Goal: Find specific fact: Find contact information

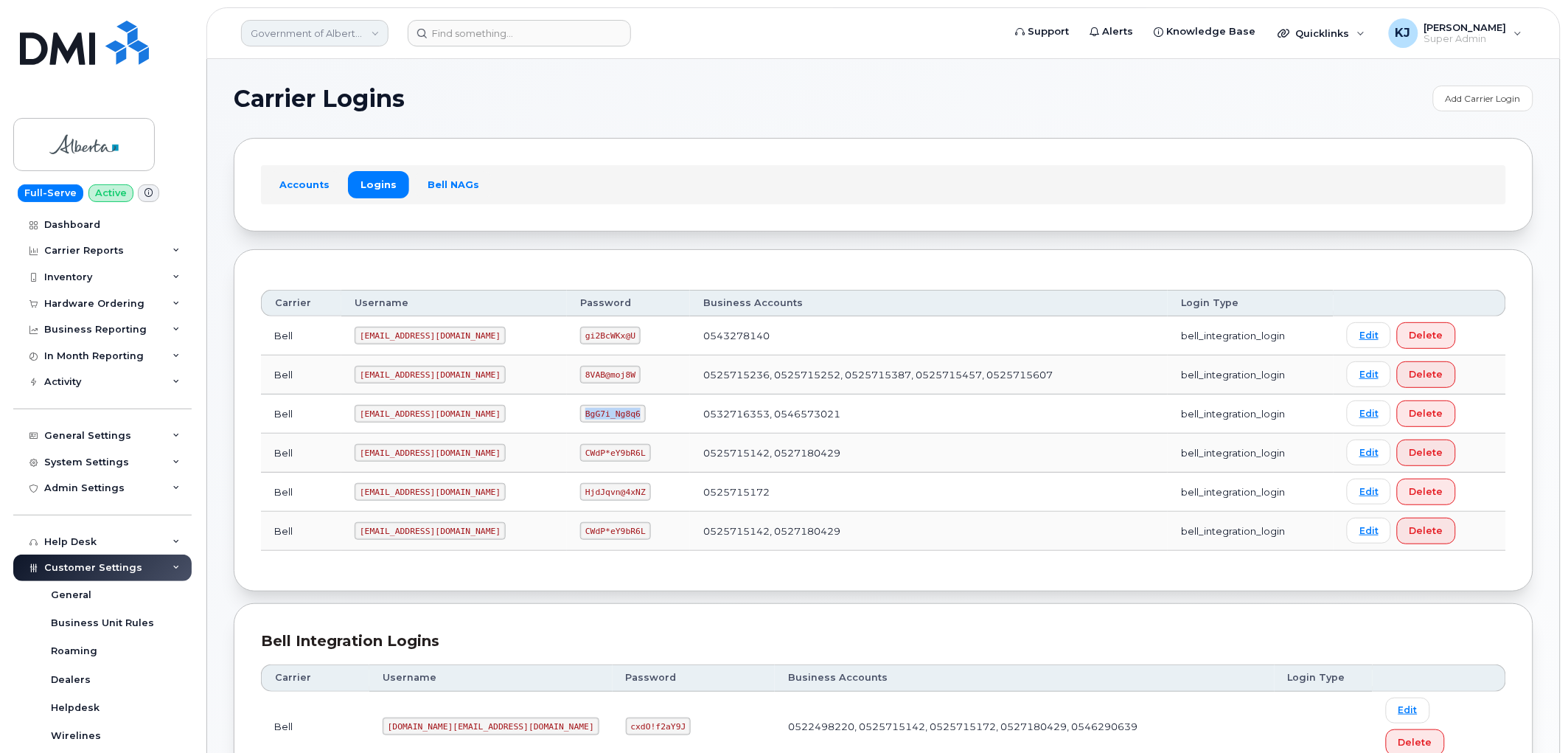
scroll to position [385, 0]
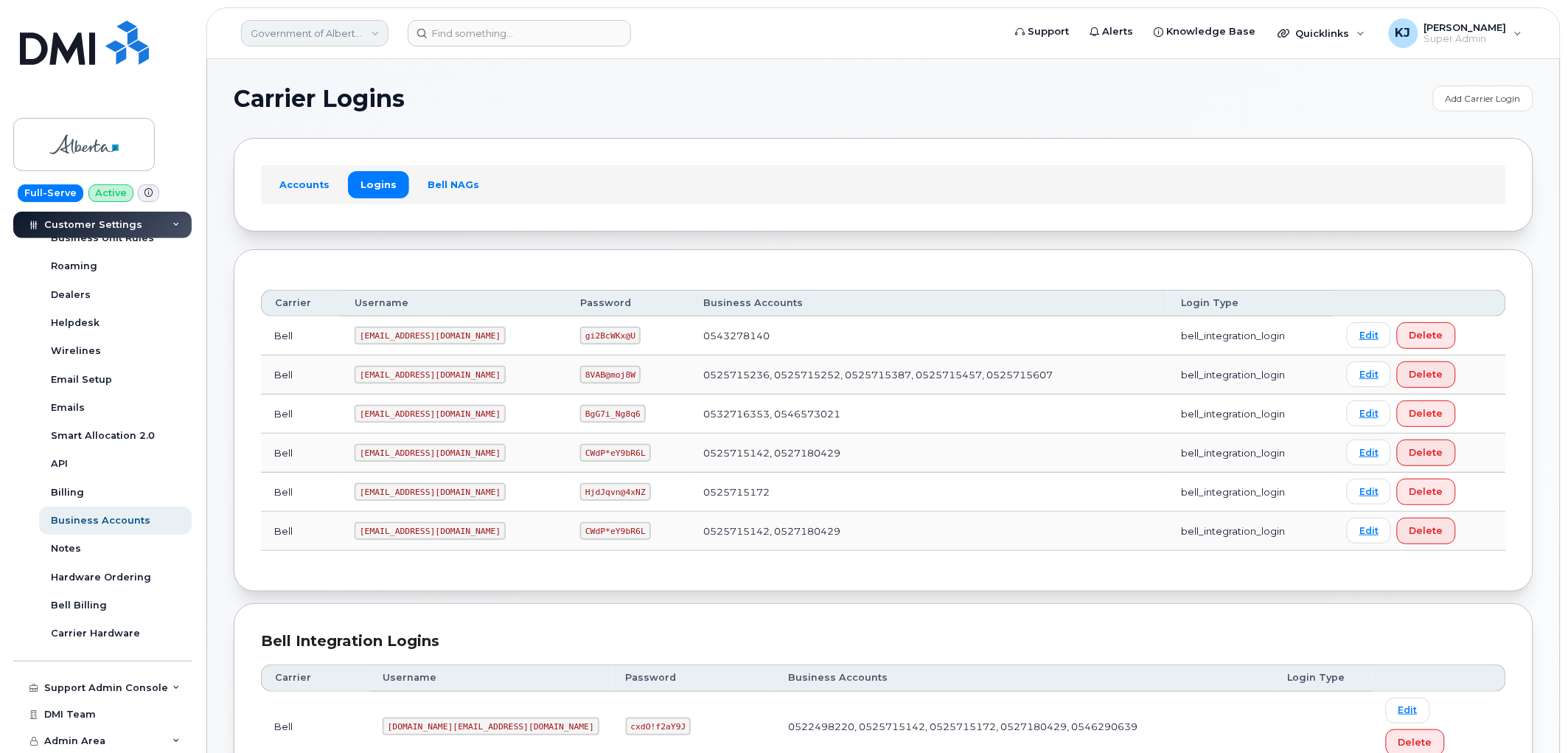
click at [343, 26] on link "Government of Alberta ([GEOGRAPHIC_DATA])" at bounding box center [315, 33] width 147 height 26
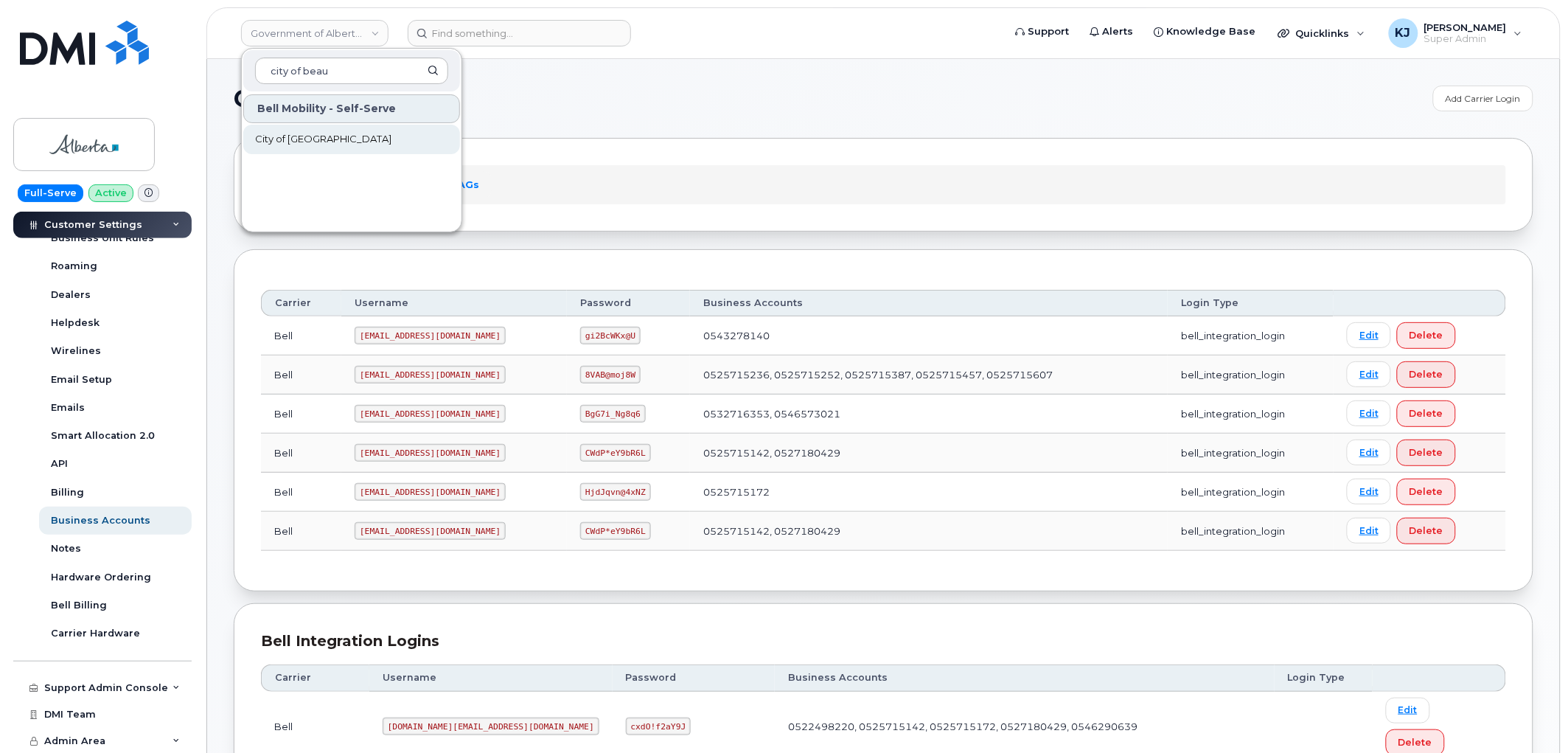
type input "city of beau"
click at [355, 145] on link "City of [GEOGRAPHIC_DATA]" at bounding box center [352, 139] width 216 height 29
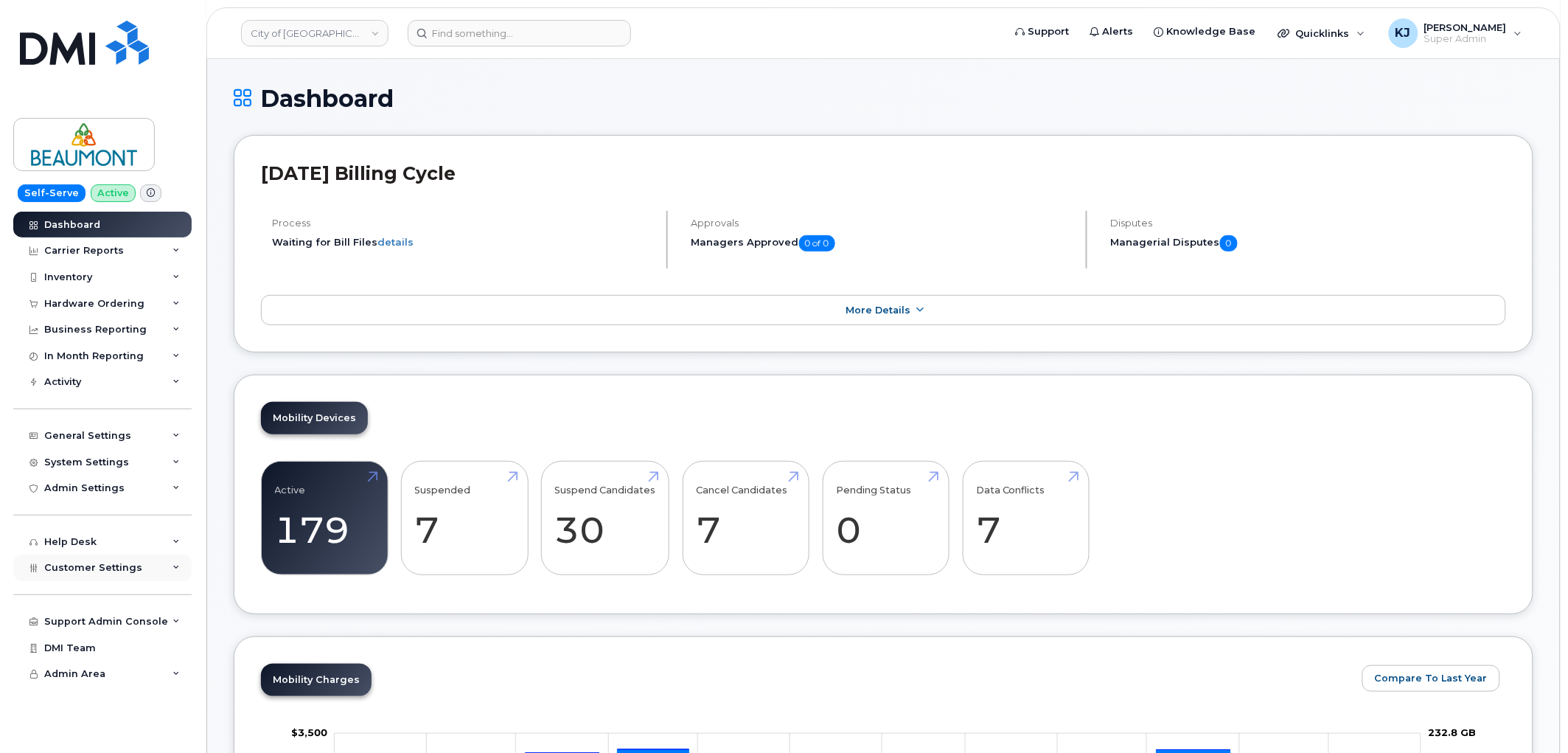
scroll to position [409, 0]
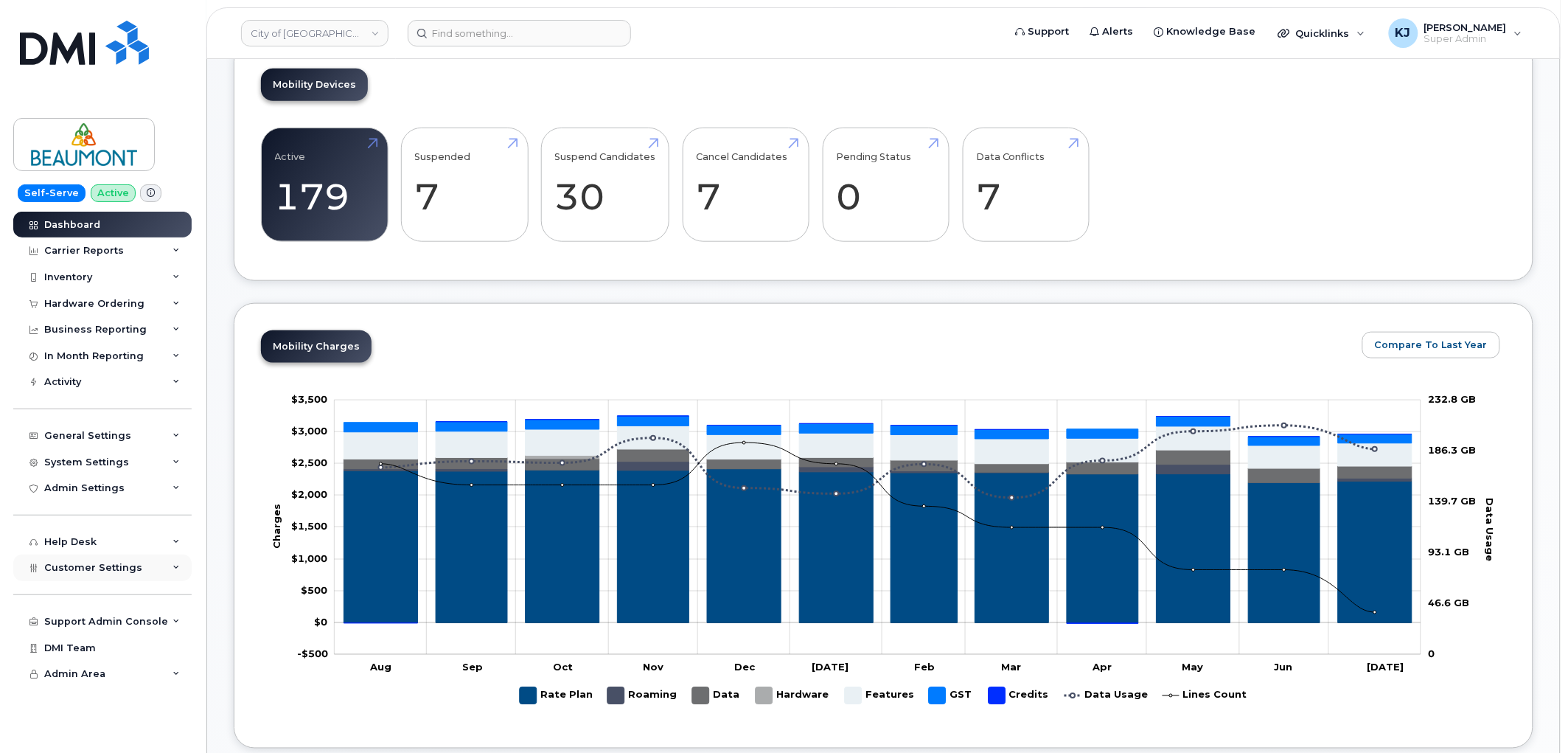
click at [135, 578] on div "Customer Settings" at bounding box center [103, 567] width 178 height 26
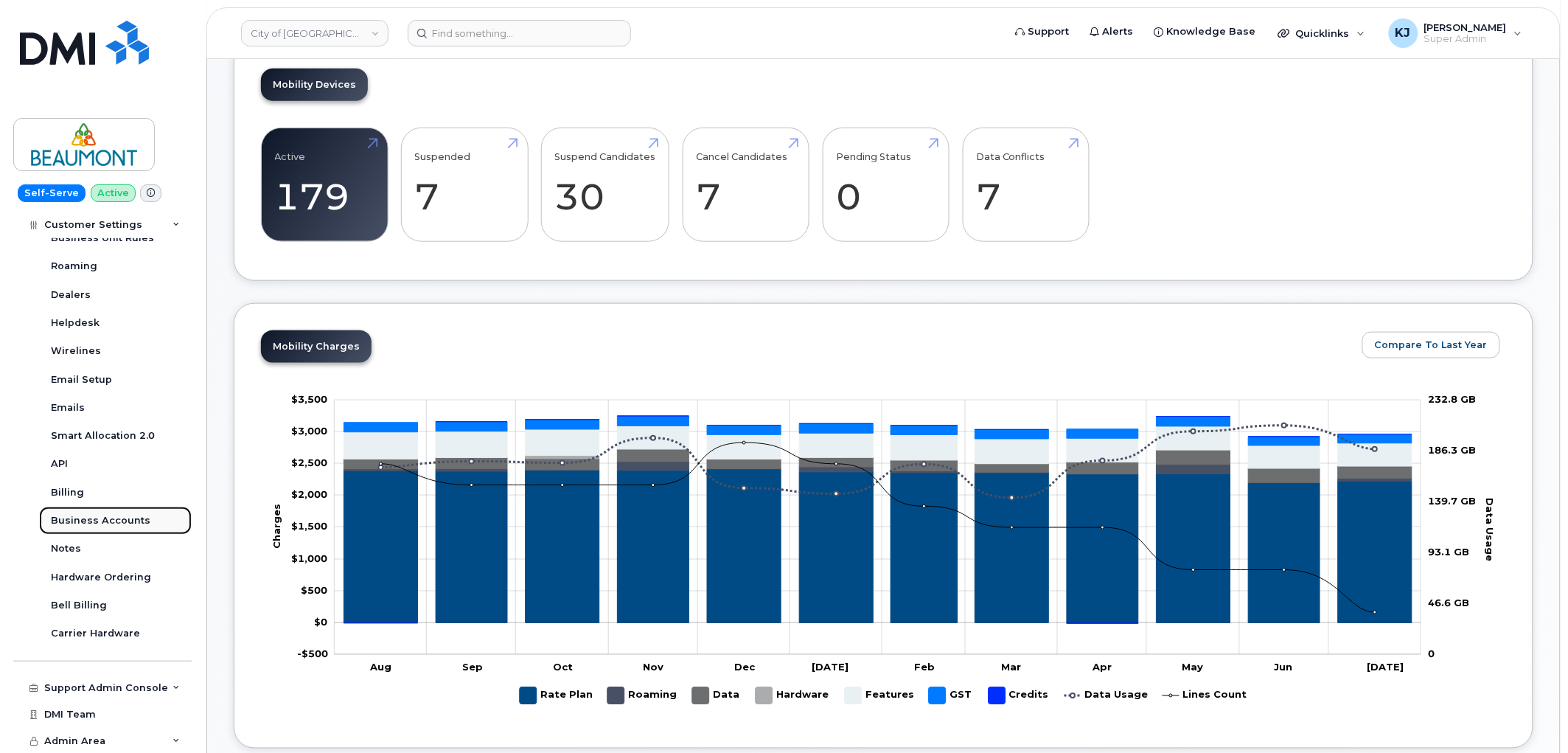
click at [127, 521] on div "Business Accounts" at bounding box center [100, 520] width 99 height 14
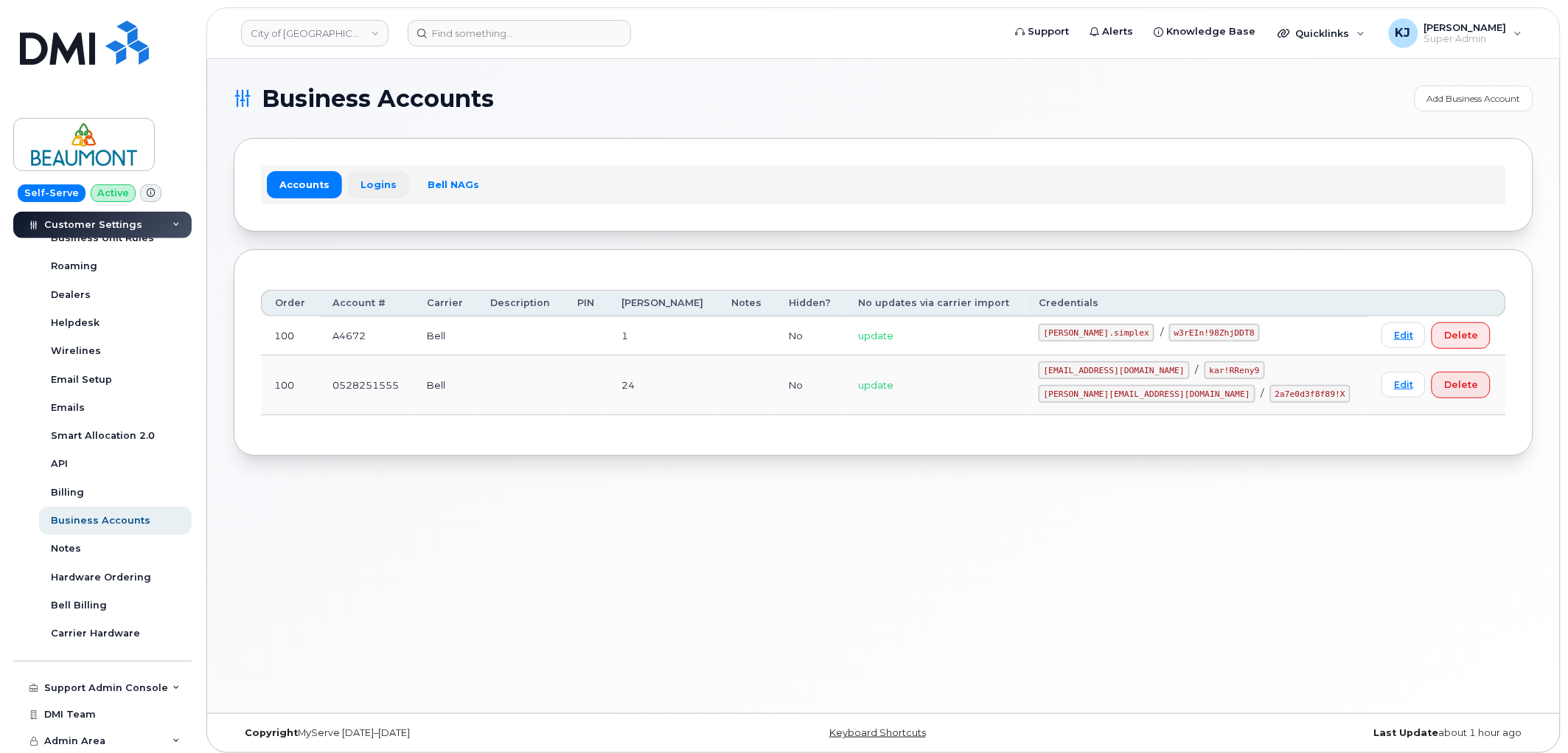
click at [382, 183] on link "Logins" at bounding box center [378, 184] width 61 height 26
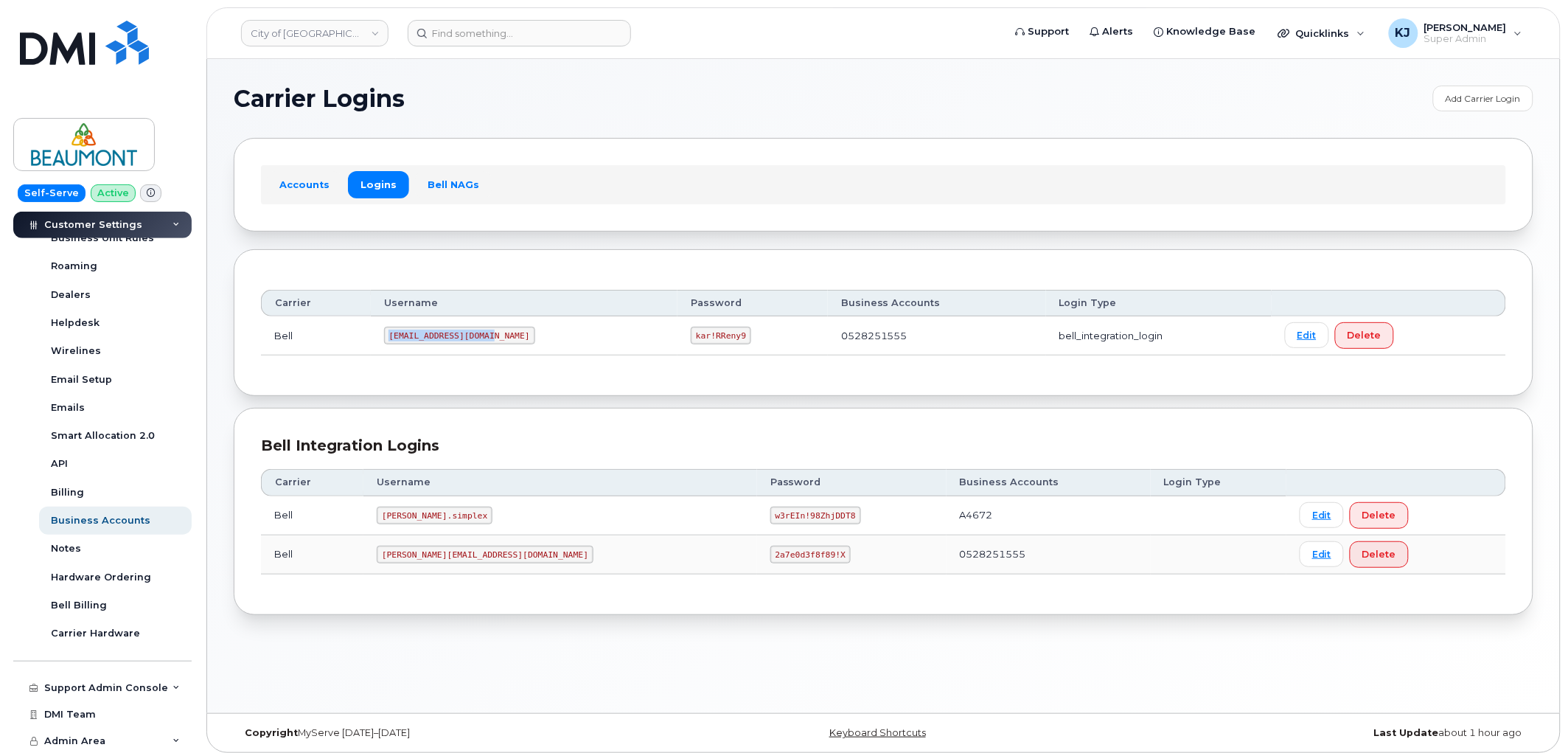
drag, startPoint x: 492, startPoint y: 334, endPoint x: 391, endPoint y: 344, distance: 101.5
click at [391, 344] on code "beaumontsm@myserve.ca" at bounding box center [460, 335] width 151 height 17
copy code "beaumontsm@myserve.ca"
drag, startPoint x: 645, startPoint y: 336, endPoint x: 691, endPoint y: 334, distance: 46.0
click at [691, 334] on code "kar!RReny9" at bounding box center [721, 335] width 61 height 17
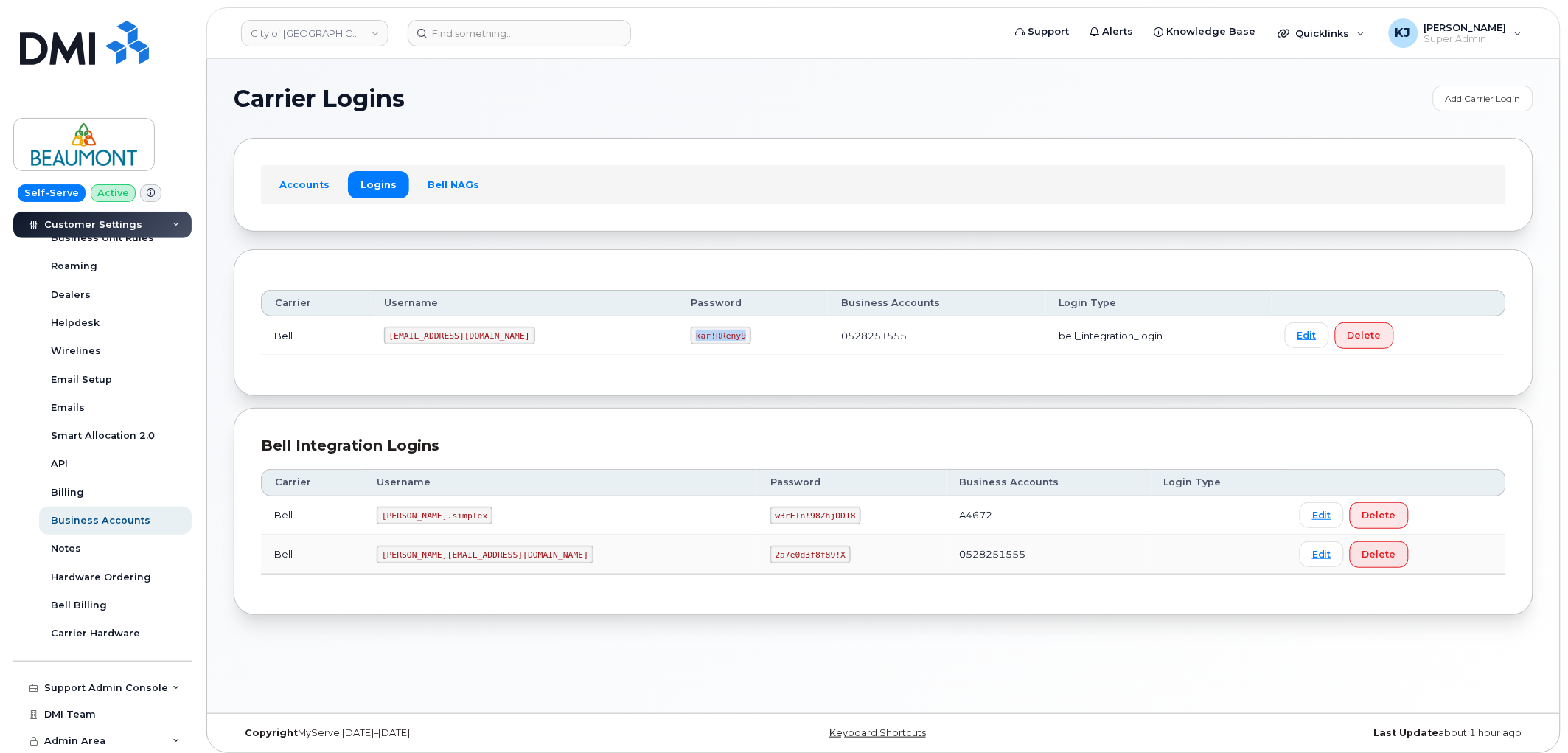
copy code "kar!RReny9"
click at [341, 29] on link "City of Beaumont" at bounding box center [315, 33] width 147 height 26
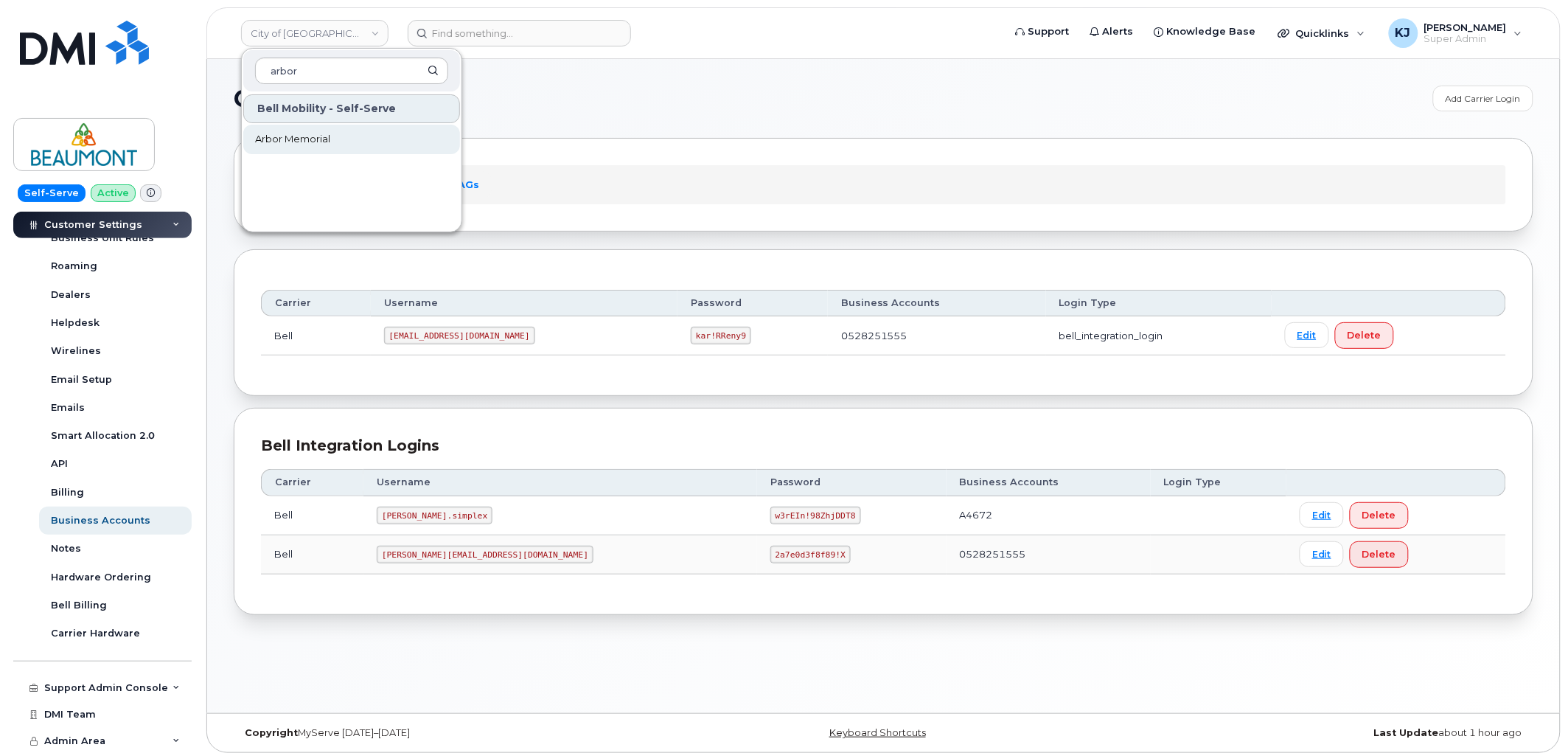
type input "arbor"
click at [339, 147] on link "Arbor Memorial" at bounding box center [352, 139] width 216 height 29
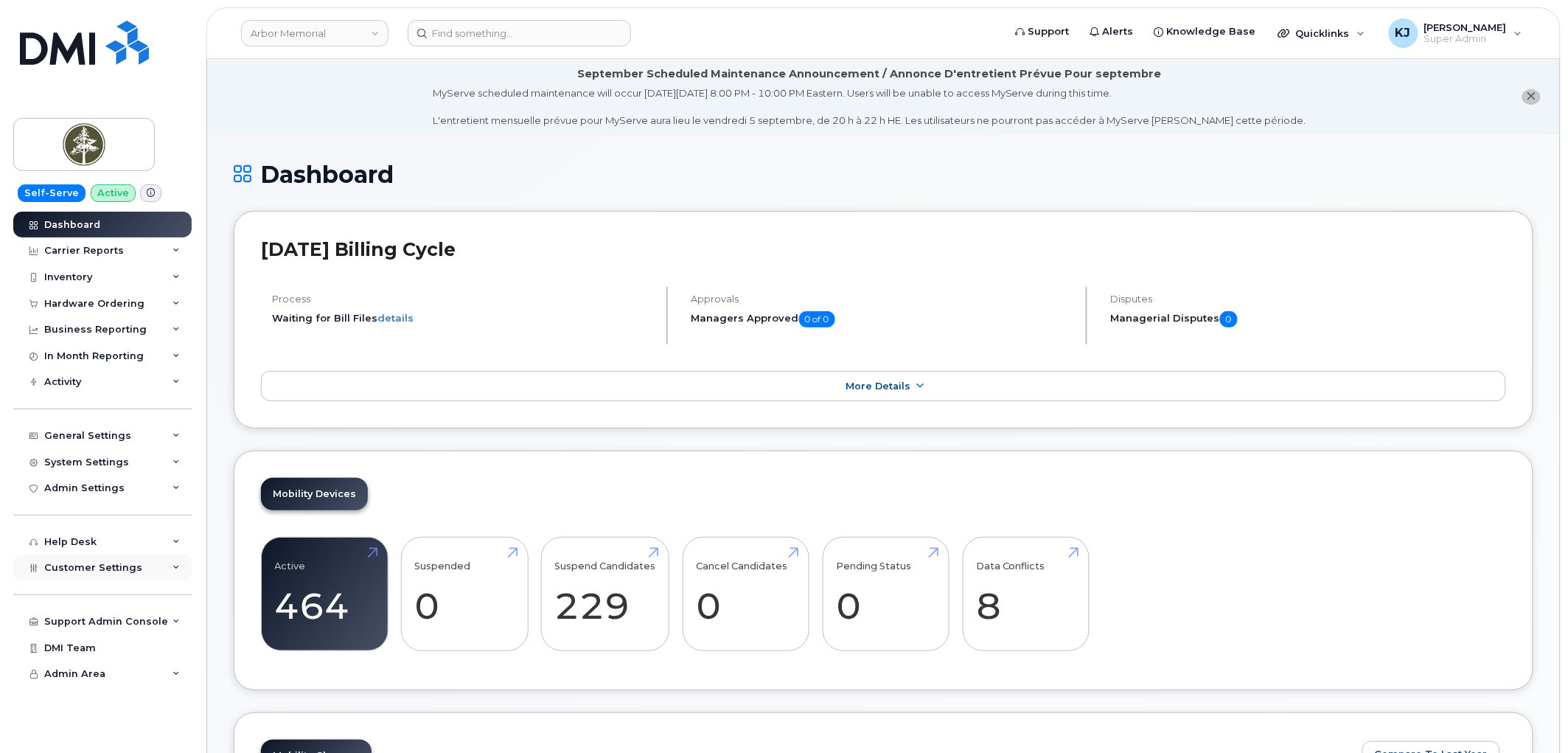
click at [124, 569] on span "Customer Settings" at bounding box center [94, 567] width 98 height 11
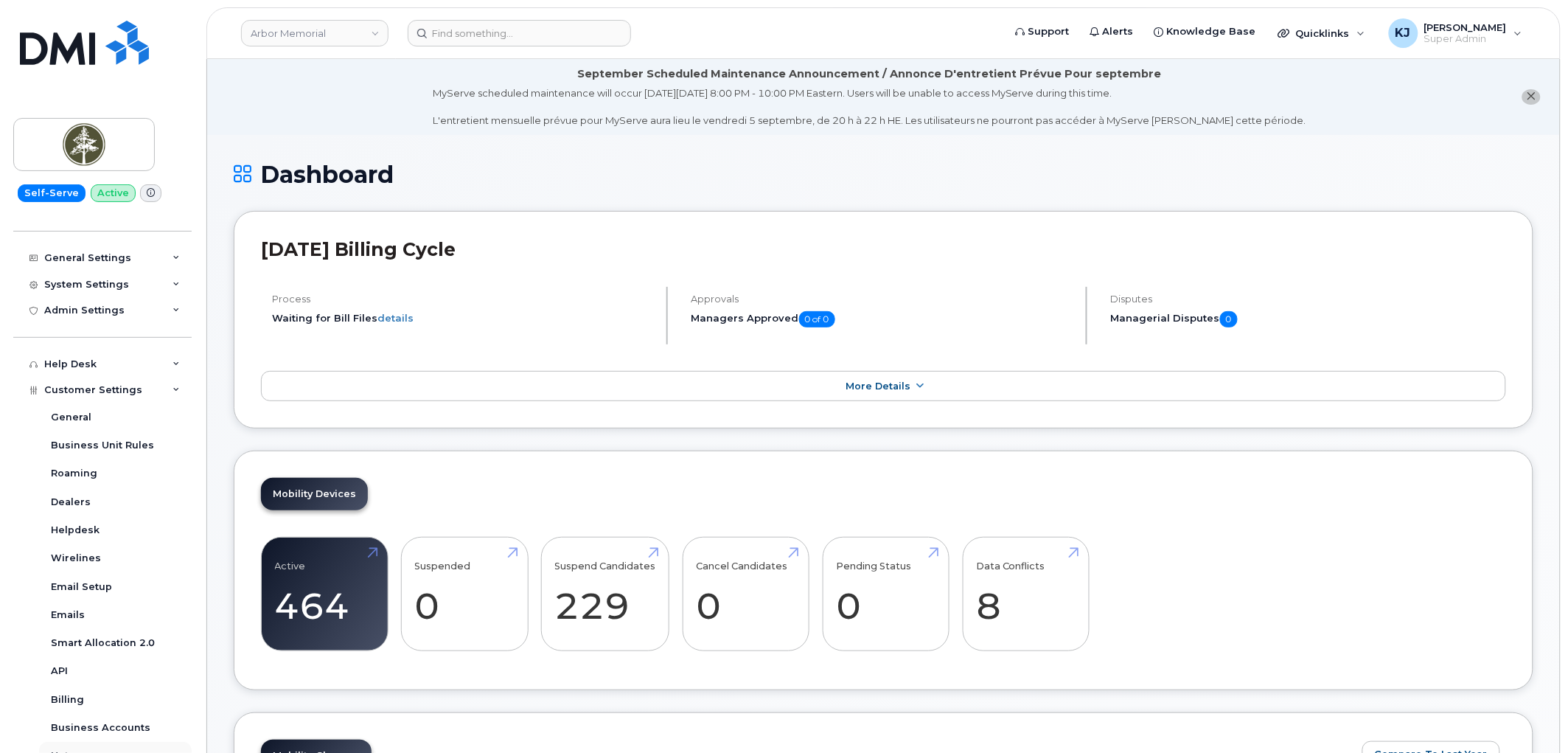
scroll to position [385, 0]
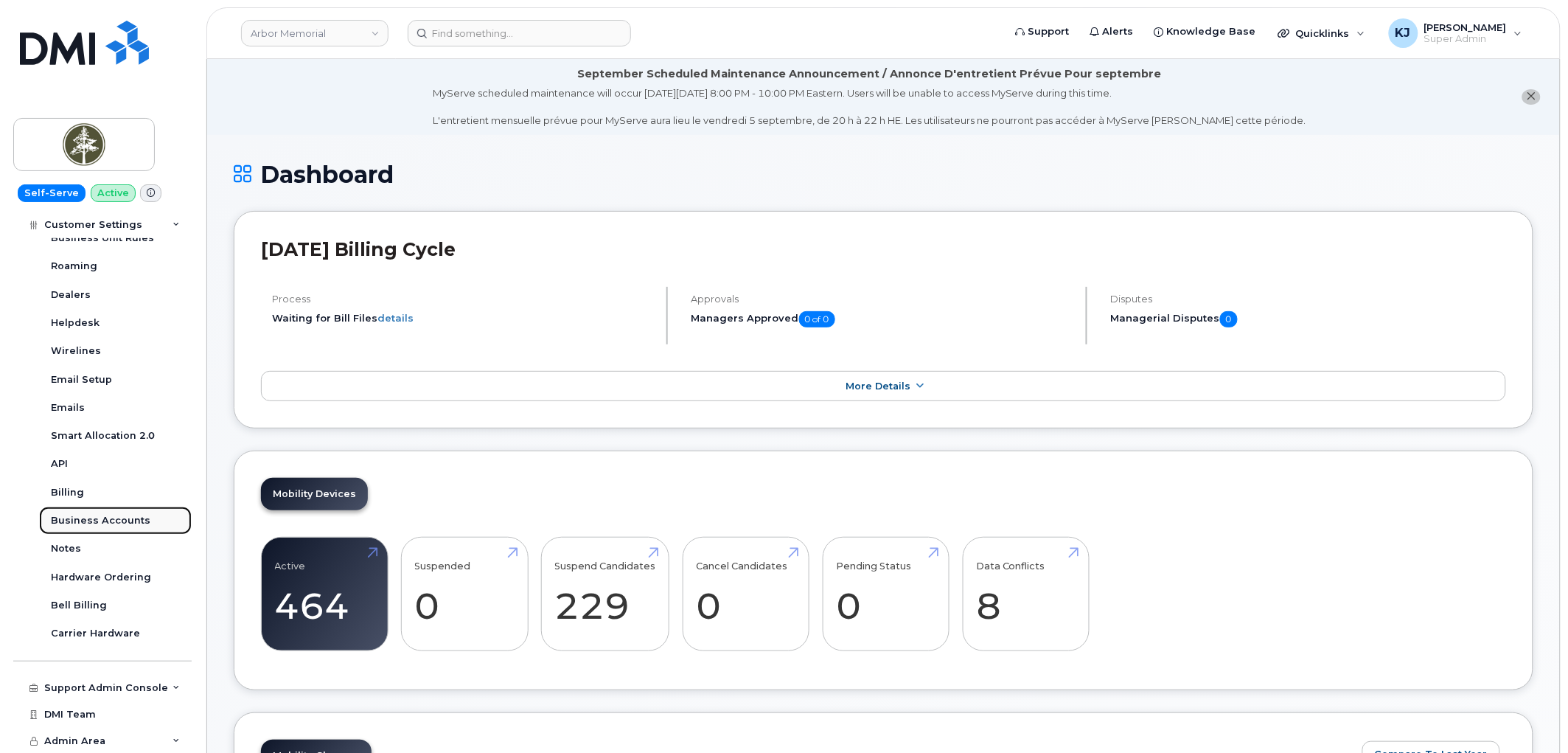
click at [101, 517] on div "Business Accounts" at bounding box center [100, 520] width 99 height 14
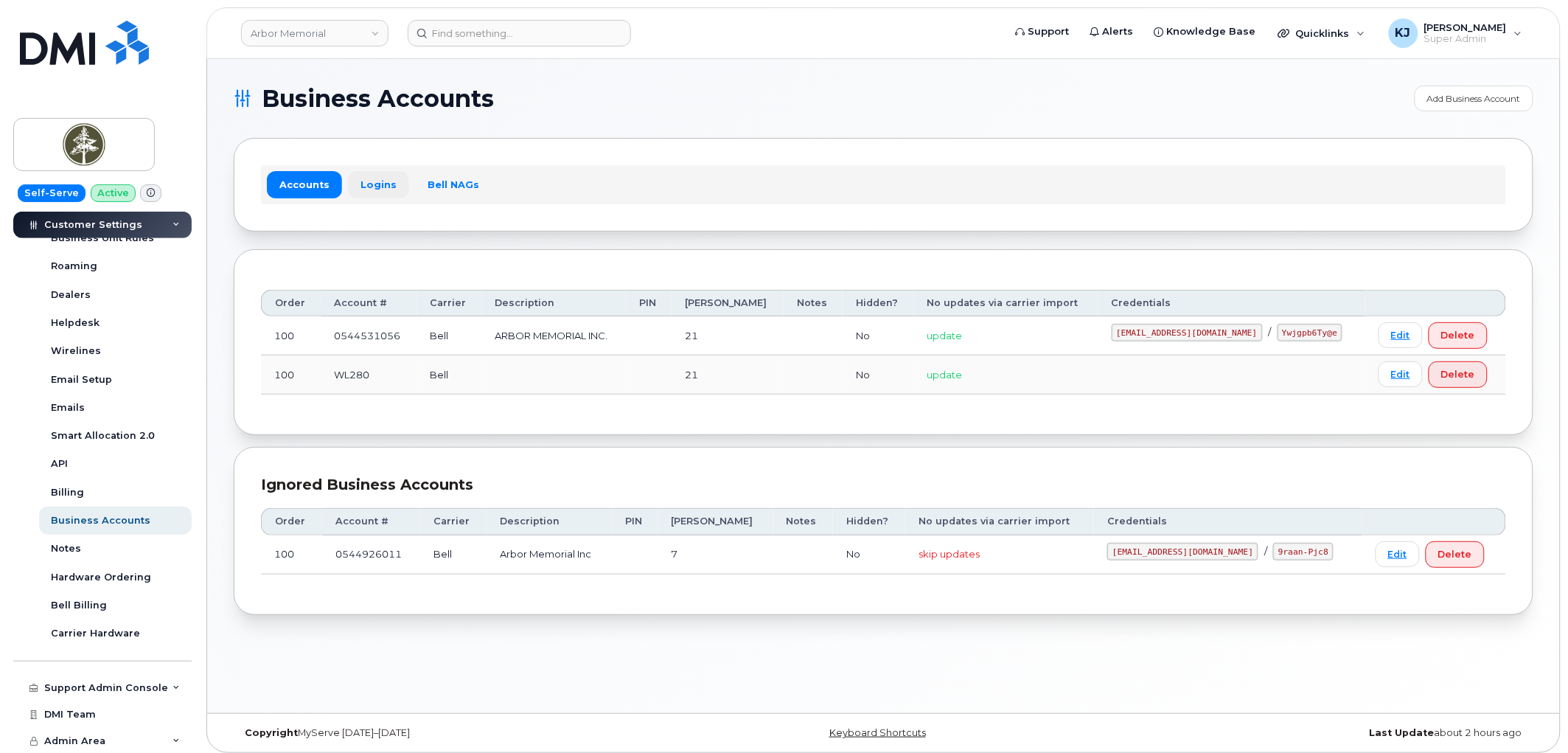
click at [366, 179] on link "Logins" at bounding box center [378, 184] width 61 height 26
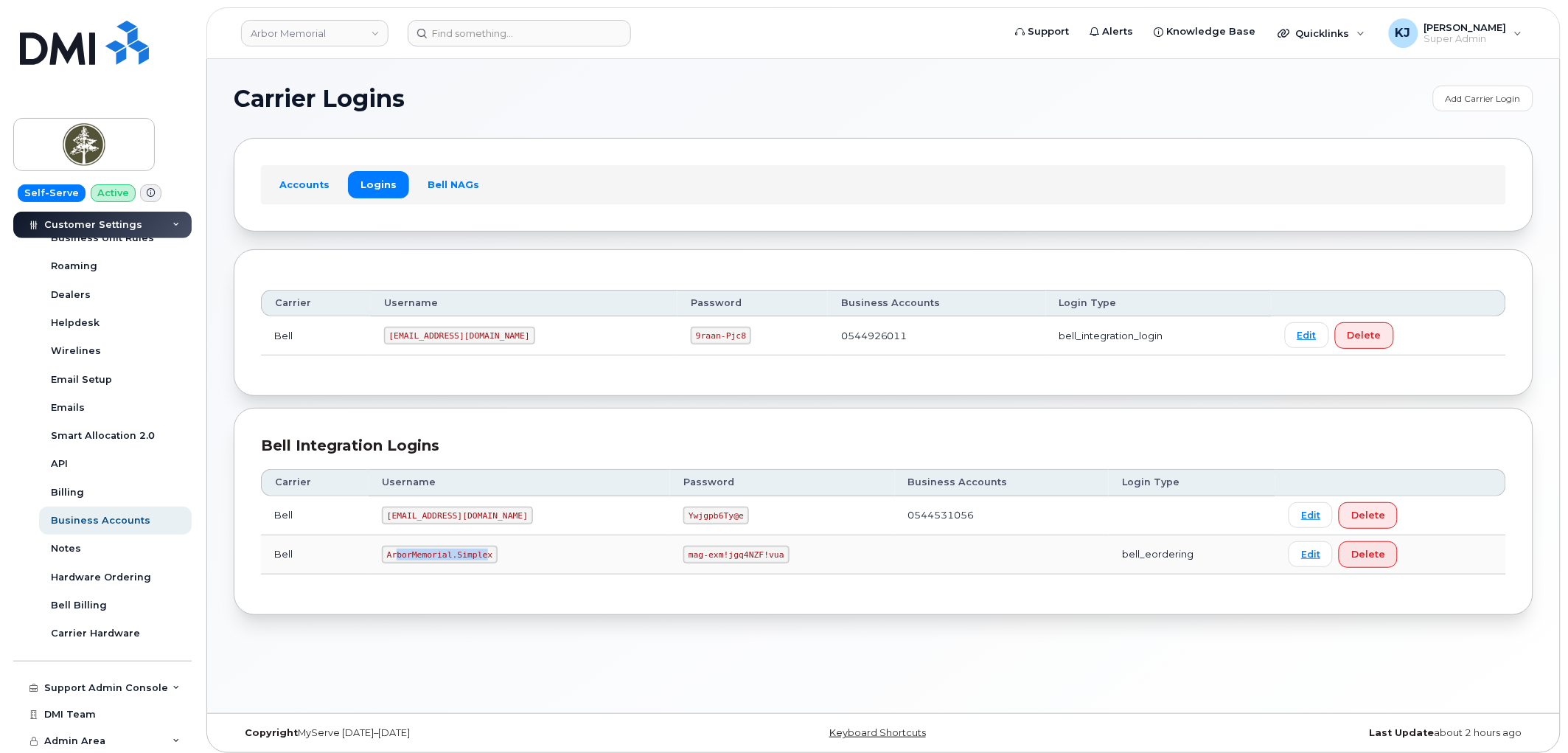
drag, startPoint x: 485, startPoint y: 553, endPoint x: 417, endPoint y: 549, distance: 68.1
click at [401, 548] on code "ArborMemorial.Simplex" at bounding box center [439, 554] width 115 height 17
drag, startPoint x: 488, startPoint y: 553, endPoint x: 385, endPoint y: 553, distance: 103.0
click at [385, 553] on td "ArborMemorial.Simplex" at bounding box center [520, 555] width 302 height 39
copy code "ArborMemorial.Simplex"
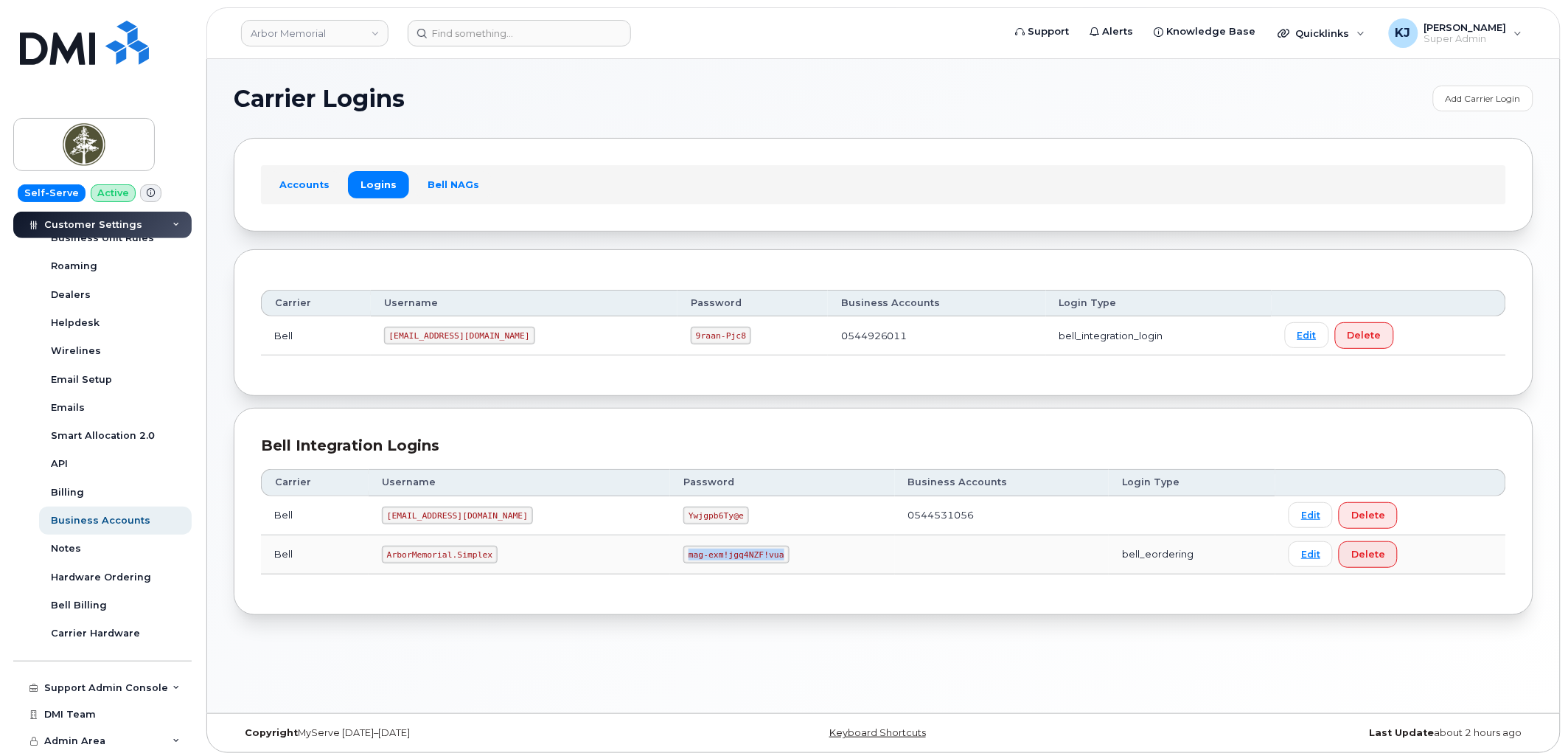
drag, startPoint x: 642, startPoint y: 554, endPoint x: 732, endPoint y: 560, distance: 90.2
click at [732, 560] on code "mag-exm!jgq4NZF!vua" at bounding box center [736, 554] width 105 height 17
copy code "mag-exm!jgq4NZF!vua"
click at [313, 37] on link "Arbor Memorial" at bounding box center [315, 33] width 147 height 26
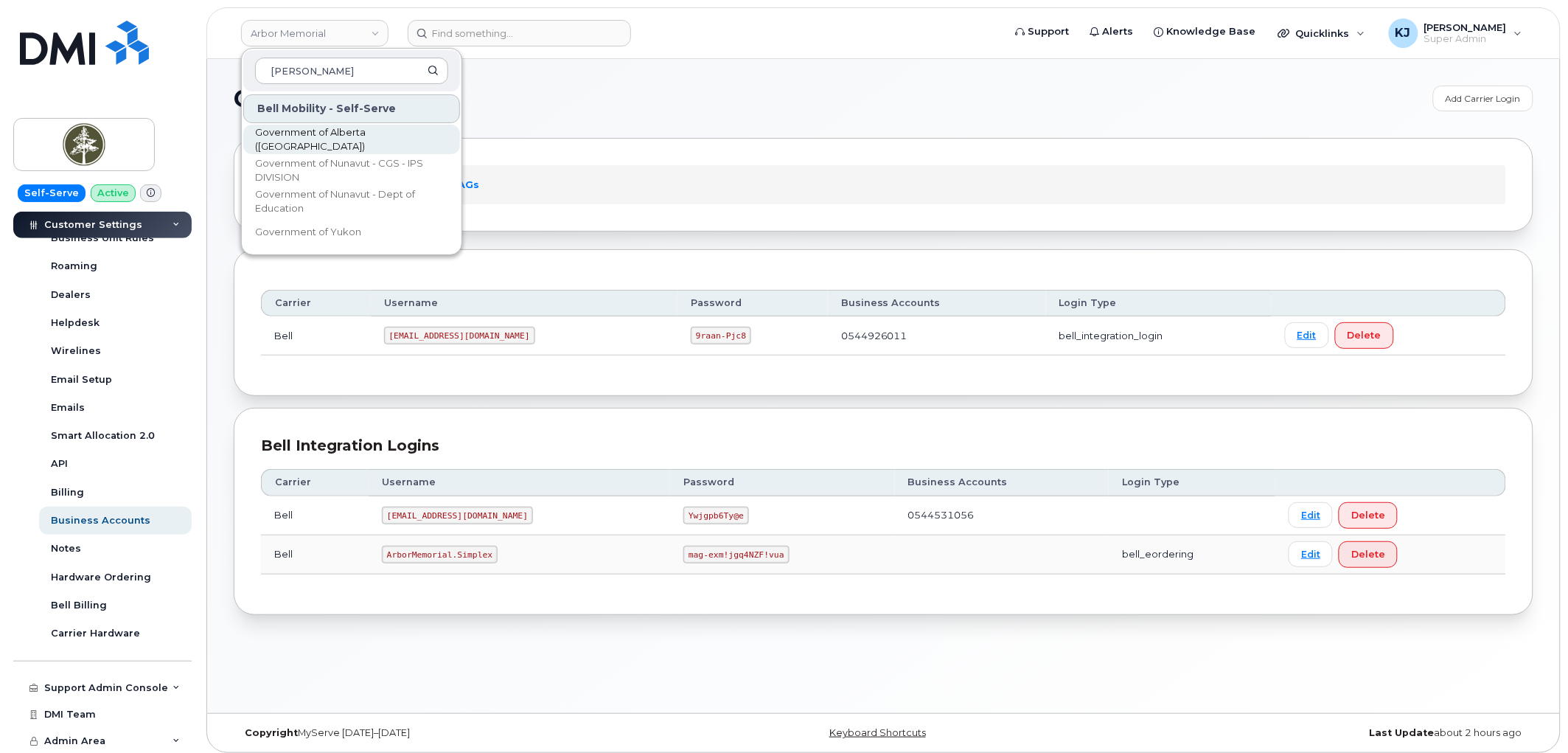
type input "Gover"
click at [328, 131] on span "Government of Alberta (GOA)" at bounding box center [340, 140] width 170 height 29
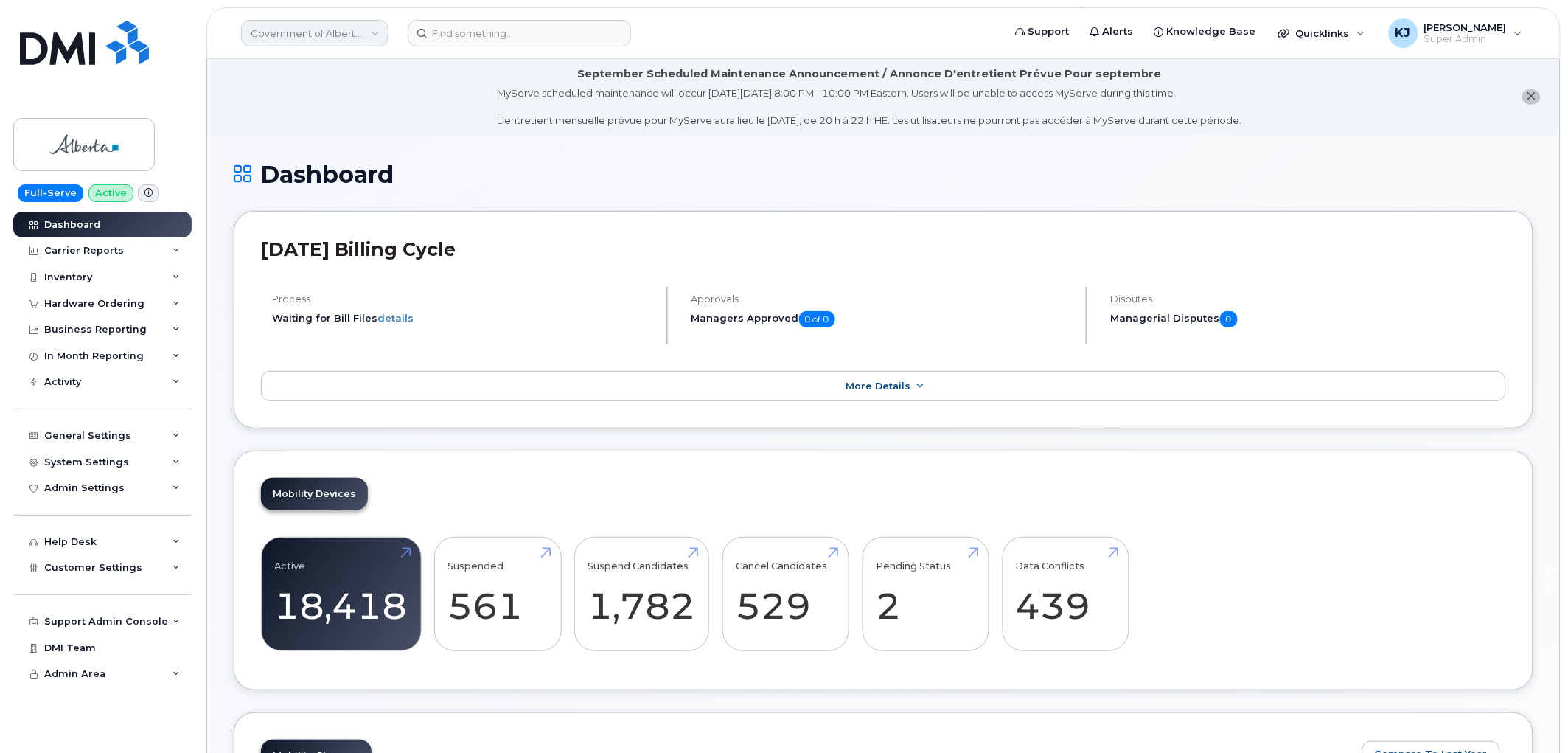
click at [325, 35] on link "Government of Alberta ([GEOGRAPHIC_DATA])" at bounding box center [315, 33] width 147 height 26
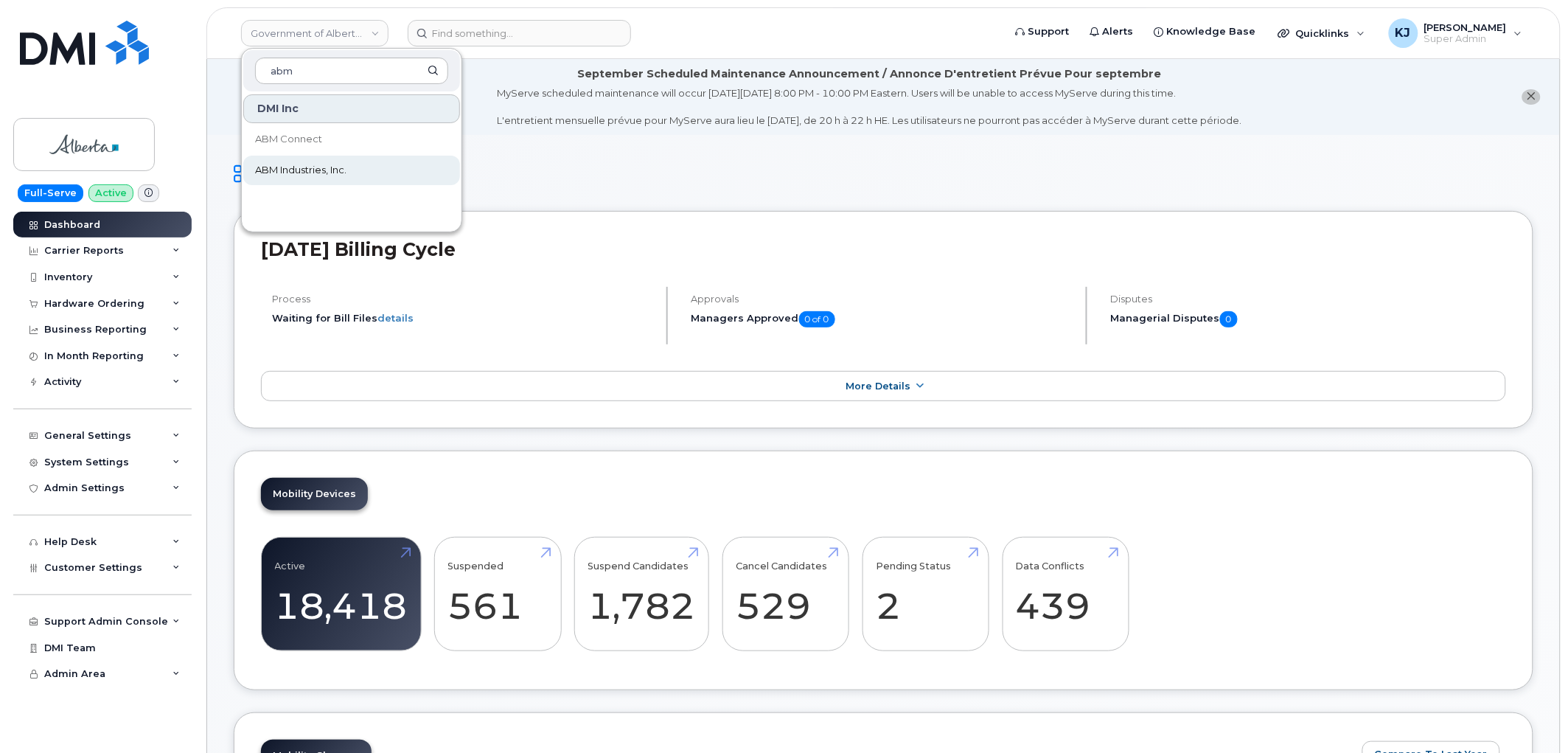
type input "abm"
click at [369, 174] on link "ABM Industries, Inc." at bounding box center [352, 170] width 216 height 29
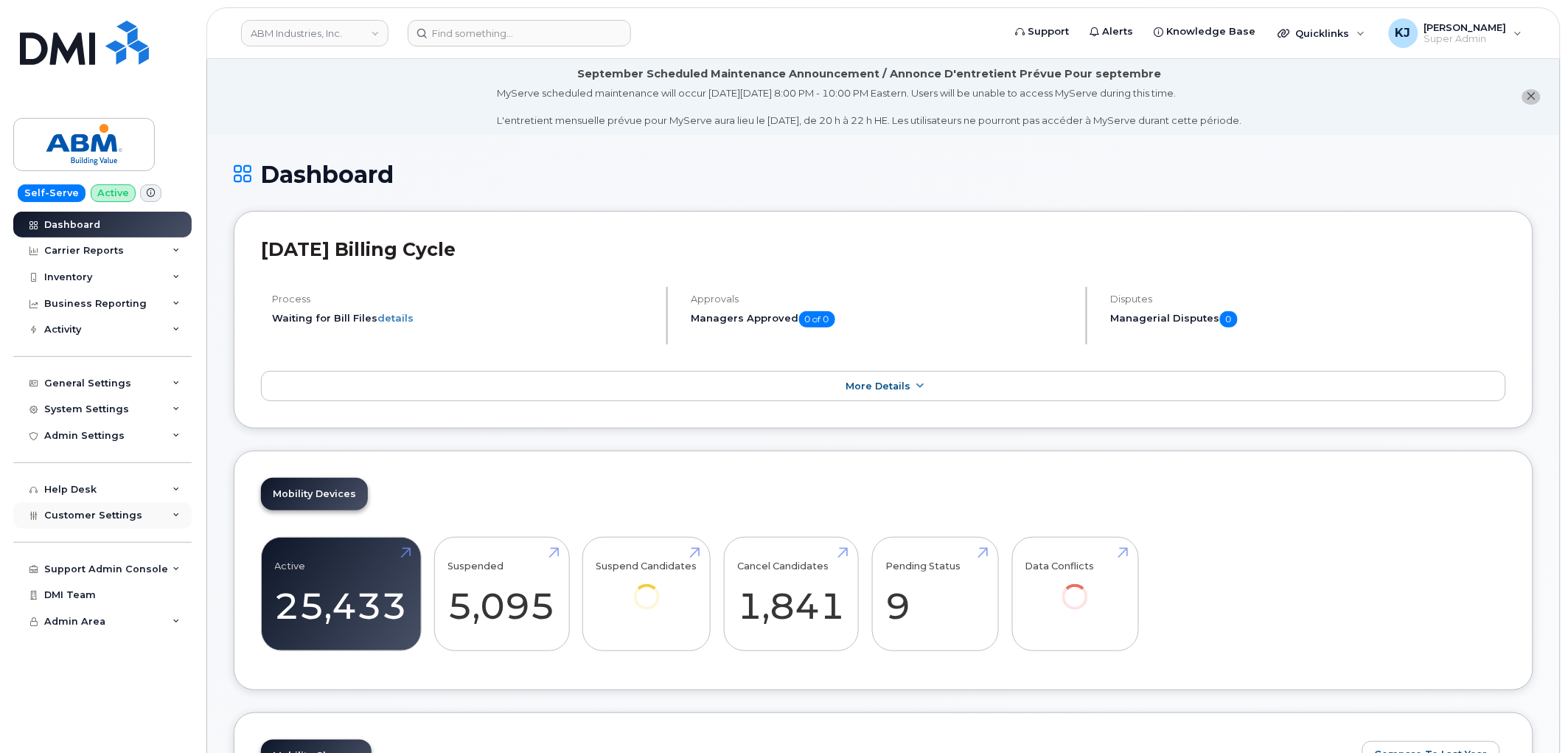
click at [155, 510] on div "Customer Settings" at bounding box center [103, 515] width 178 height 26
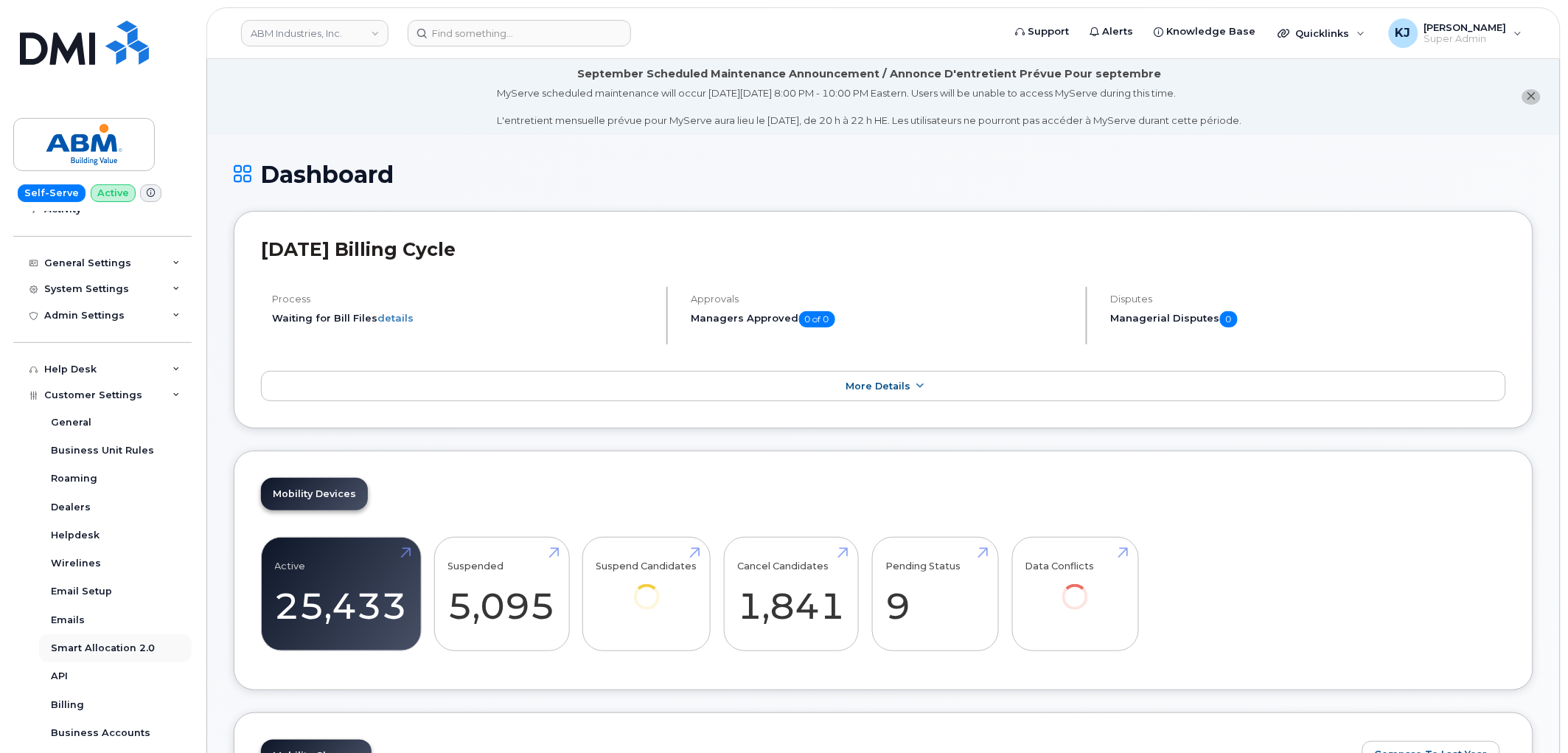
scroll to position [304, 0]
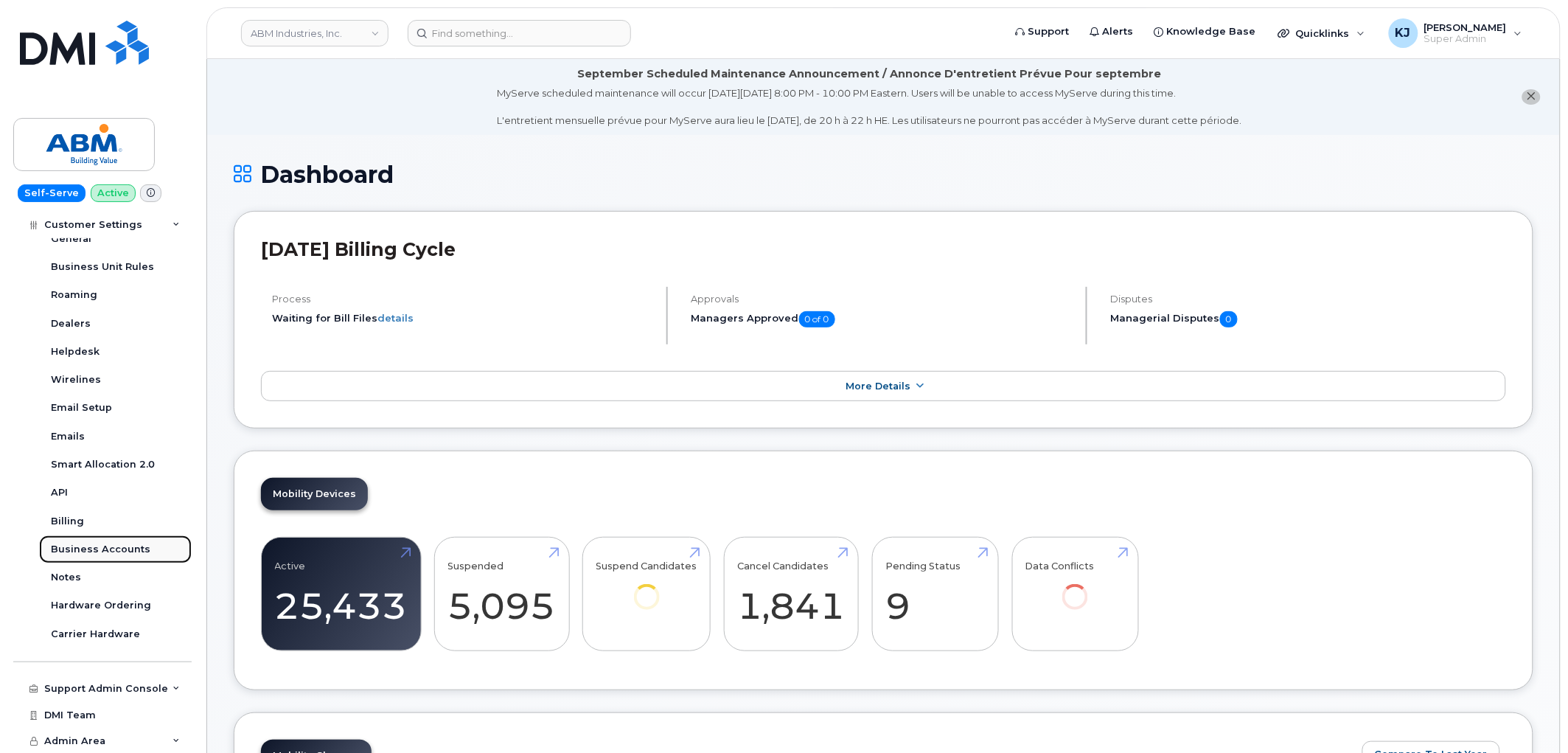
click at [96, 551] on div "Business Accounts" at bounding box center [100, 549] width 99 height 14
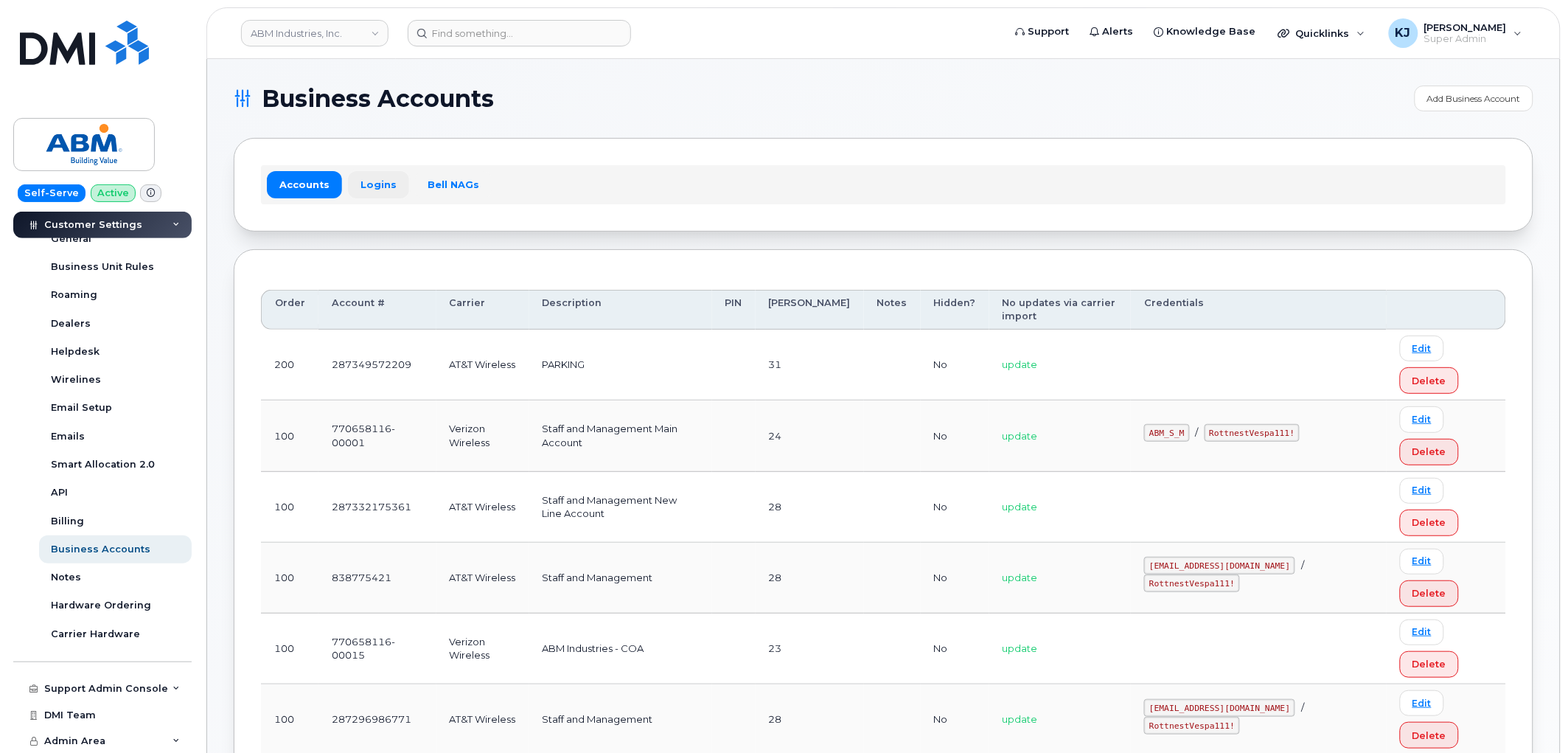
click at [377, 176] on link "Logins" at bounding box center [378, 184] width 61 height 26
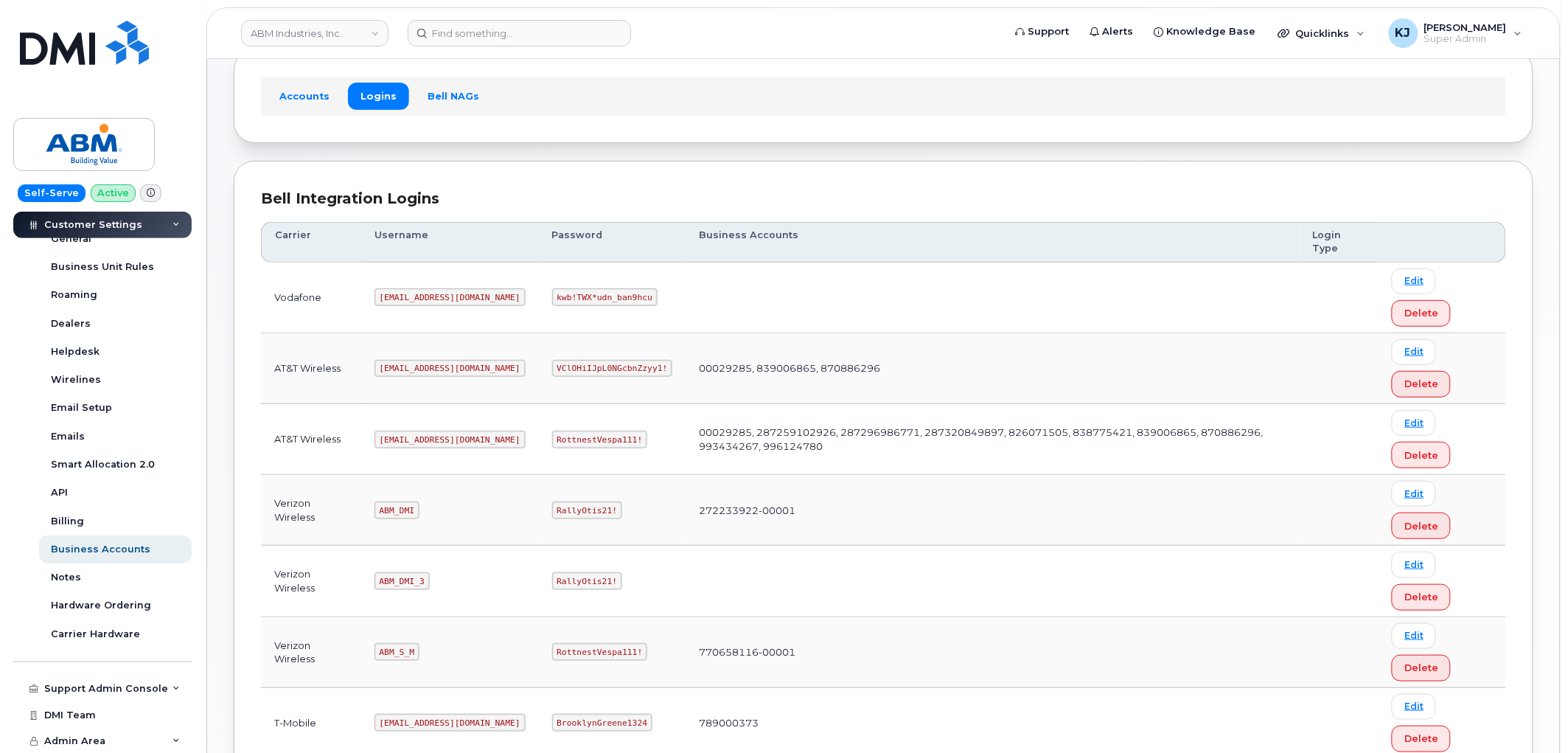
scroll to position [223, 0]
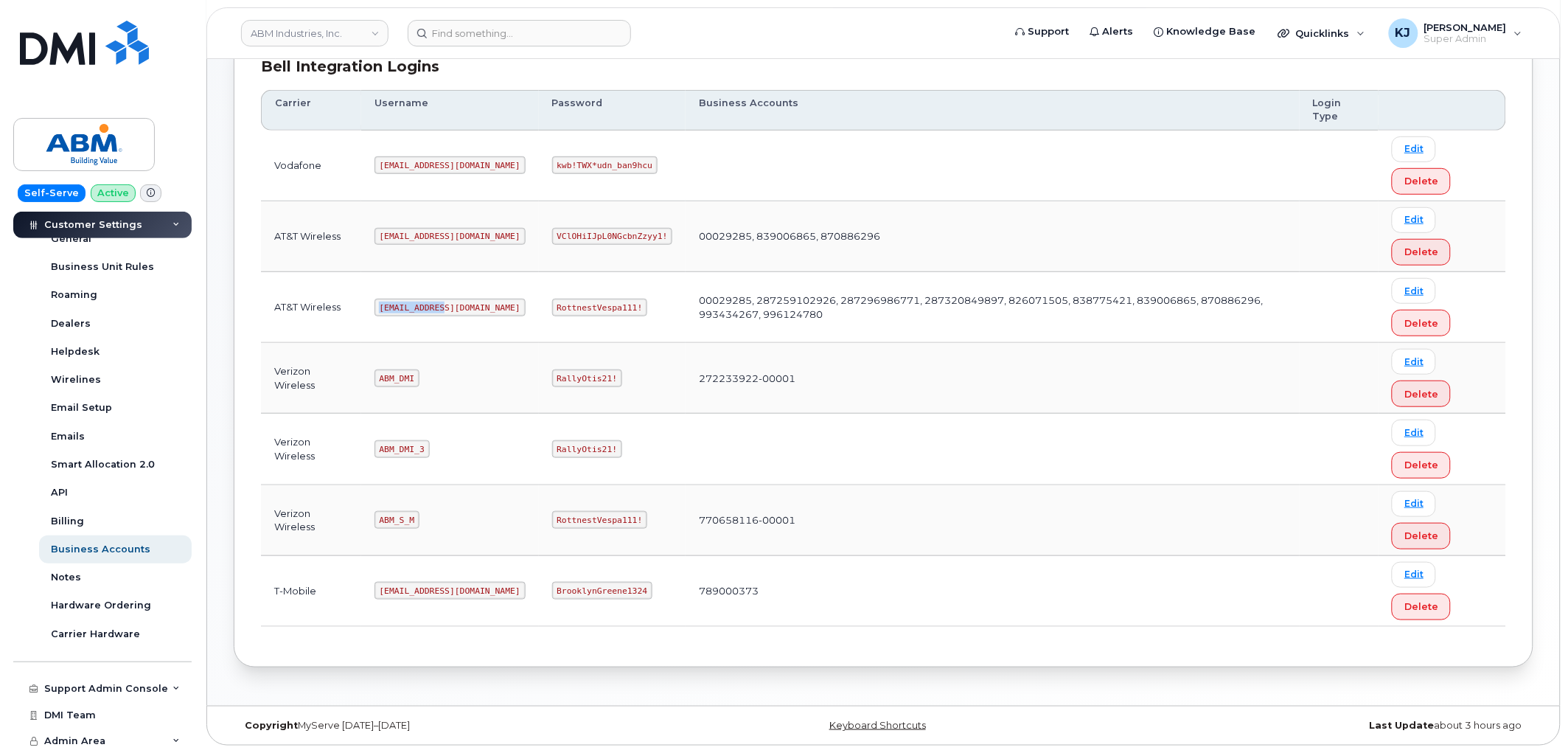
drag, startPoint x: 380, startPoint y: 303, endPoint x: 448, endPoint y: 307, distance: 68.1
click at [448, 307] on td "abm@dminc.com" at bounding box center [449, 307] width 177 height 71
copy code "abm@dminc.com"
drag, startPoint x: 505, startPoint y: 305, endPoint x: 586, endPoint y: 305, distance: 81.0
click at [587, 305] on code "RottnestVespa111!" at bounding box center [599, 306] width 95 height 17
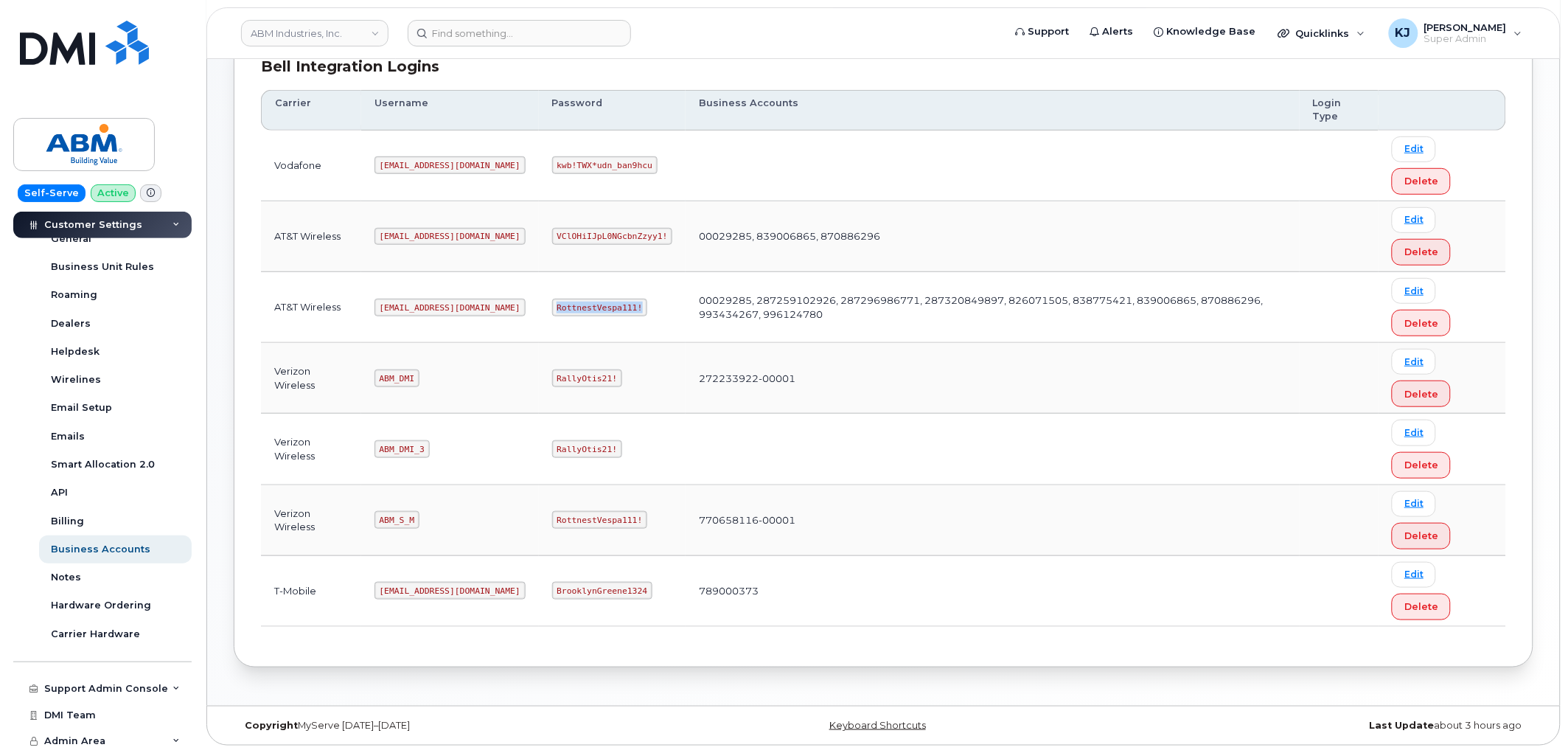
copy code "RottnestVespa111!"
drag, startPoint x: 304, startPoint y: 25, endPoint x: 318, endPoint y: 29, distance: 14.6
click at [305, 22] on link "ABM Industries, Inc." at bounding box center [315, 33] width 147 height 26
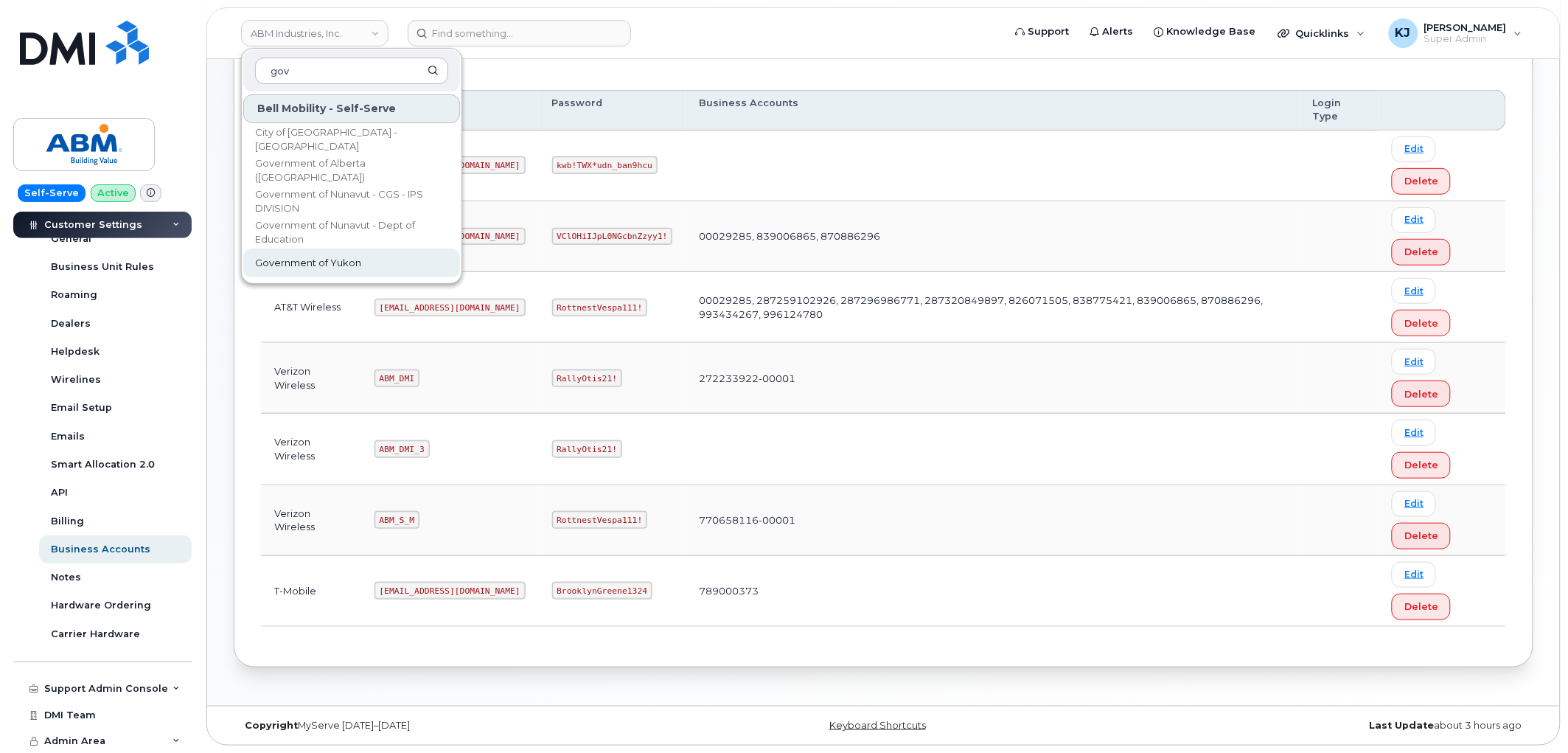
type input "gov"
click at [343, 263] on span "Government of Yukon" at bounding box center [308, 263] width 106 height 15
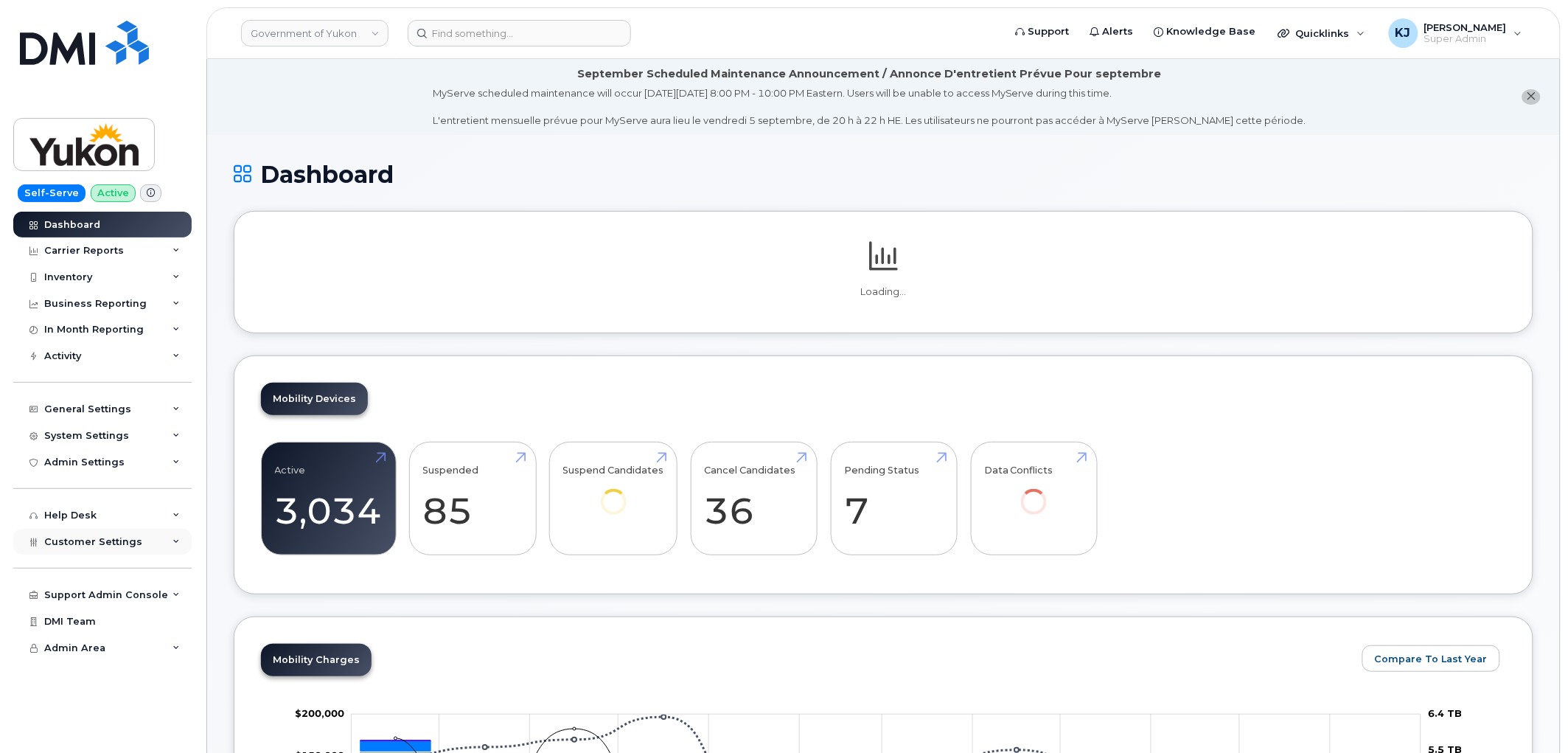
click at [95, 541] on span "Customer Settings" at bounding box center [94, 542] width 98 height 11
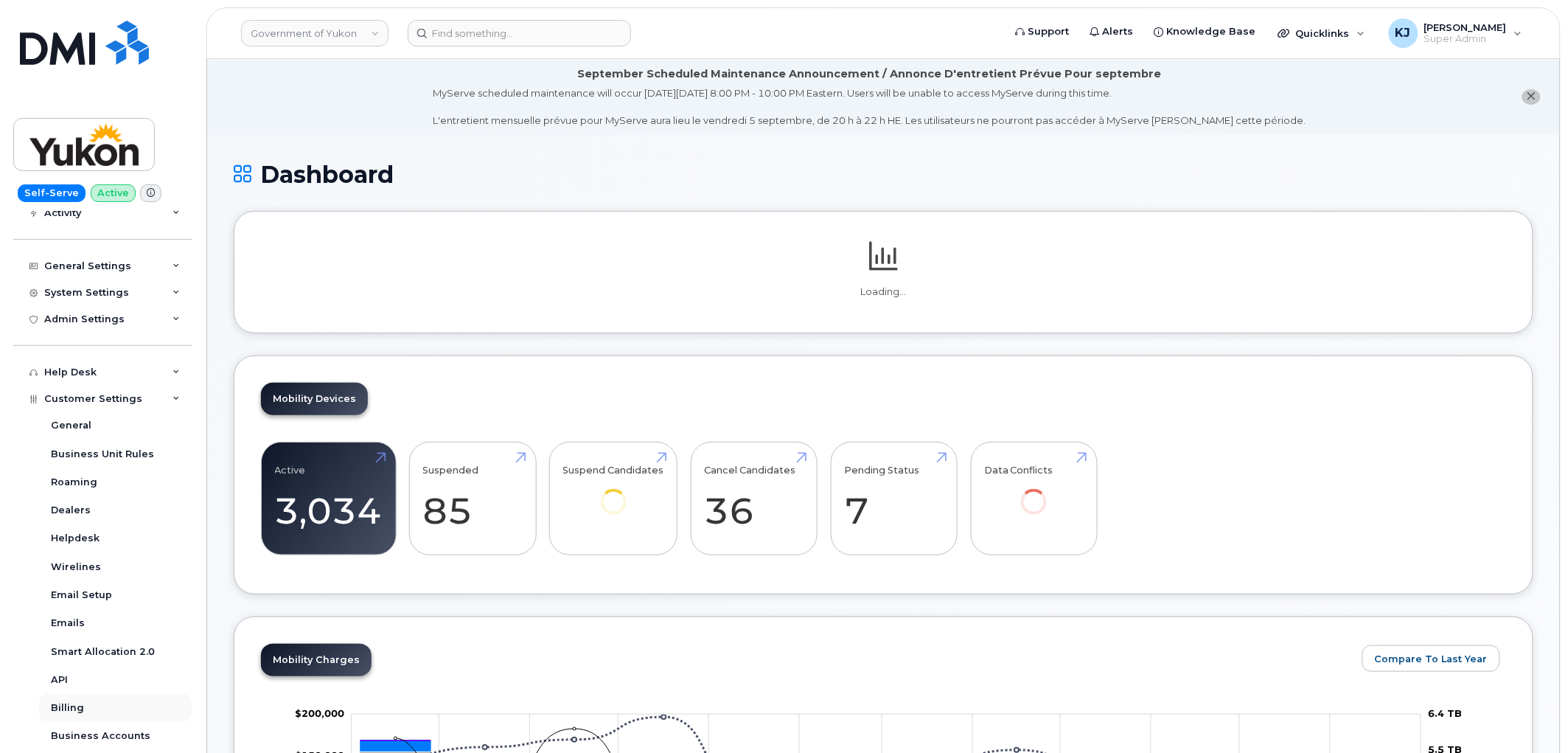
scroll to position [358, 0]
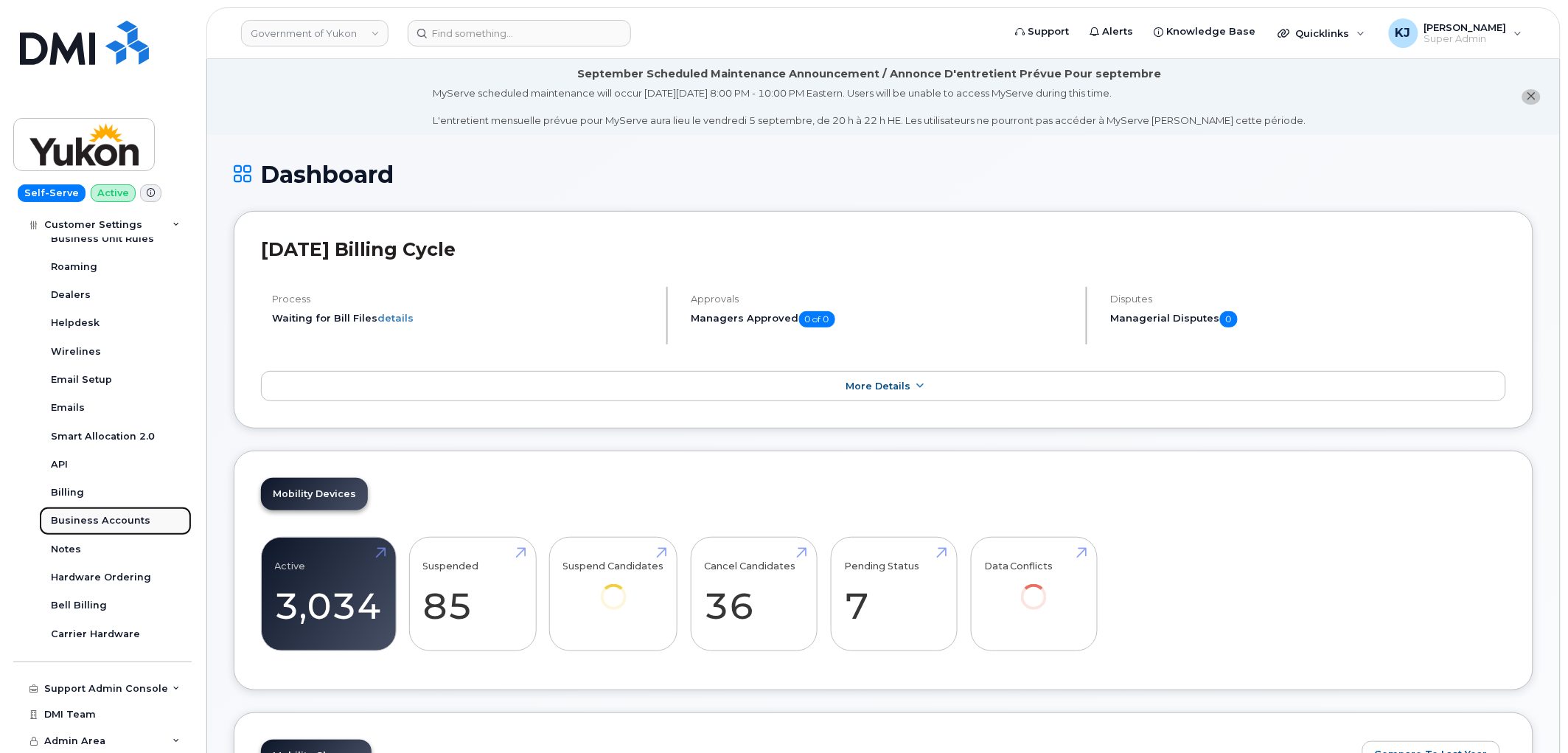
click at [104, 525] on div "Business Accounts" at bounding box center [100, 520] width 99 height 14
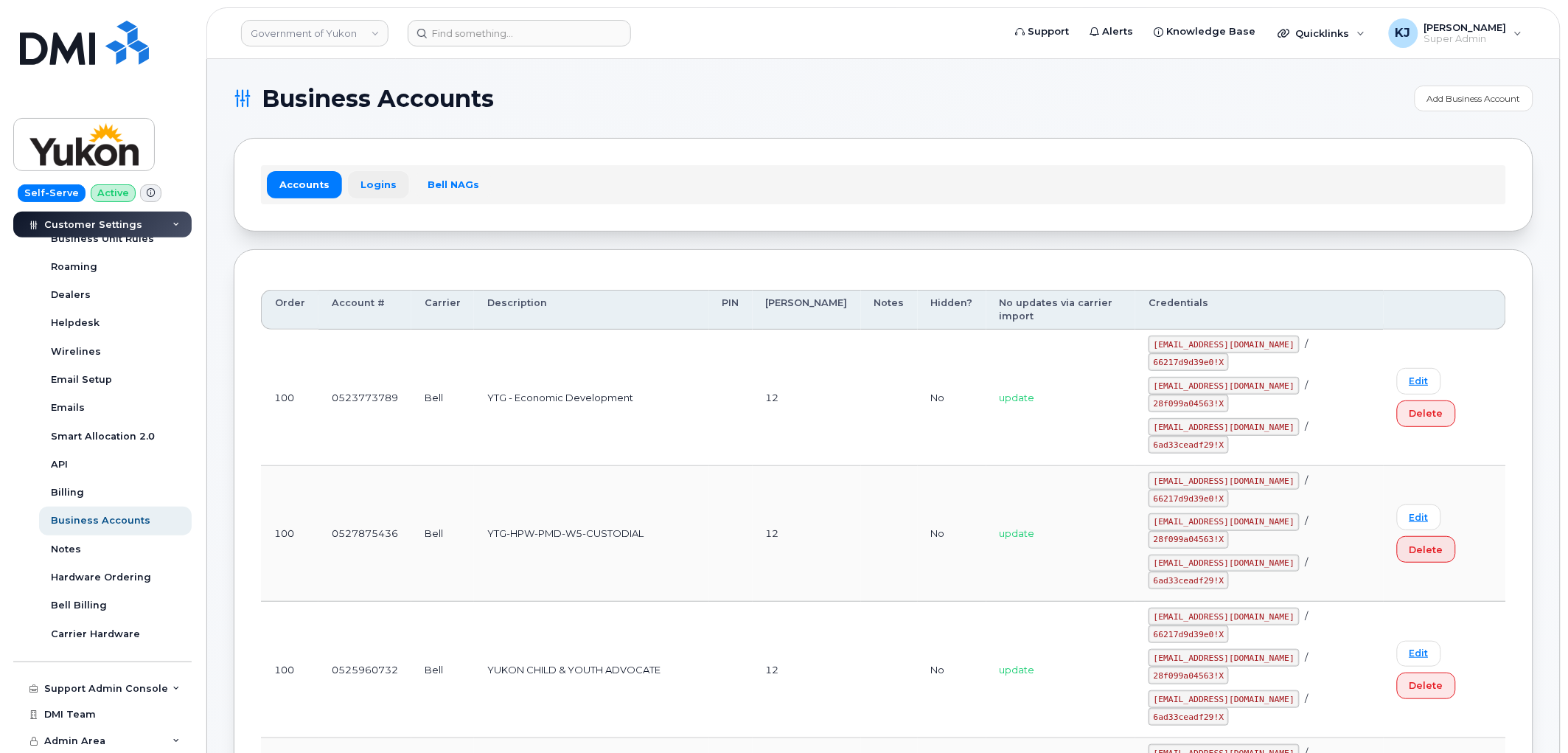
click at [377, 177] on link "Logins" at bounding box center [378, 184] width 61 height 26
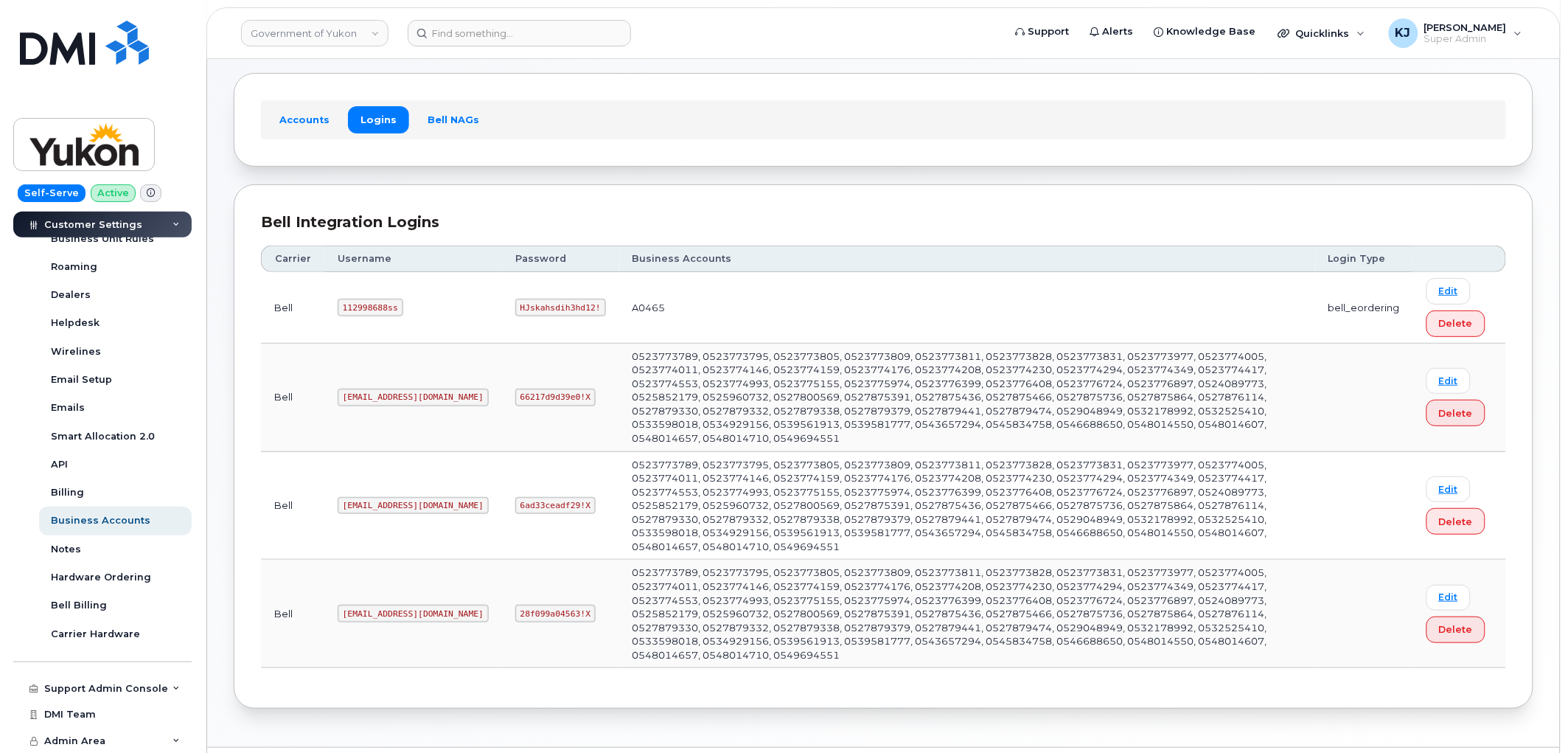
scroll to position [66, 0]
drag, startPoint x: 416, startPoint y: 386, endPoint x: 298, endPoint y: 382, distance: 118.1
click at [298, 382] on tr "Bell [EMAIL_ADDRESS][DOMAIN_NAME] 66217d9d39e0!X 0523773789, 0523773795, 052377…" at bounding box center [884, 396] width 1245 height 108
copy tr "[EMAIL_ADDRESS][DOMAIN_NAME]"
drag, startPoint x: 459, startPoint y: 387, endPoint x: 521, endPoint y: 387, distance: 62.0
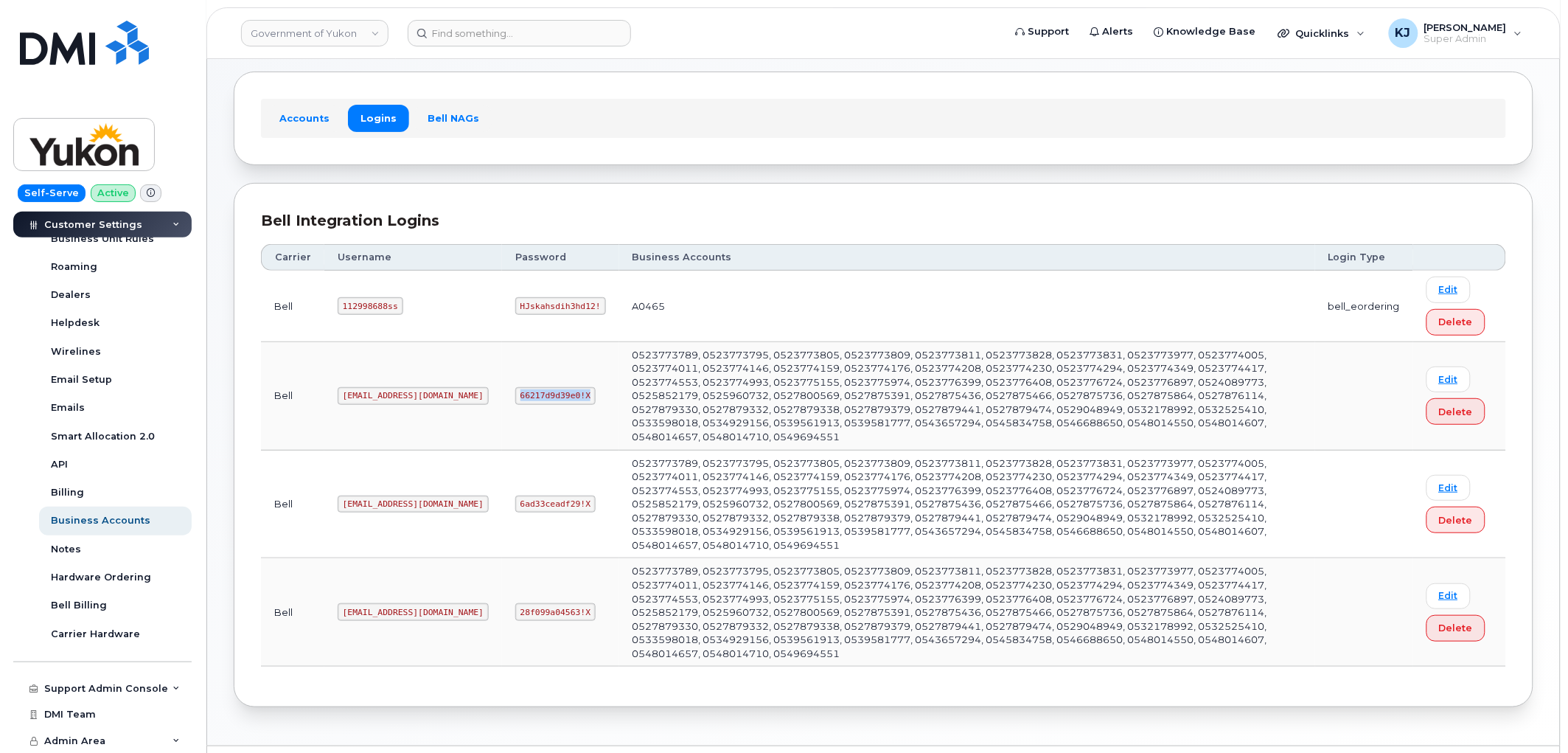
click at [521, 387] on code "66217d9d39e0!X" at bounding box center [555, 396] width 80 height 17
copy code "66217d9d39e0!X"
click at [502, 388] on td "66217d9d39e0!X" at bounding box center [560, 396] width 117 height 108
